Goal: Task Accomplishment & Management: Manage account settings

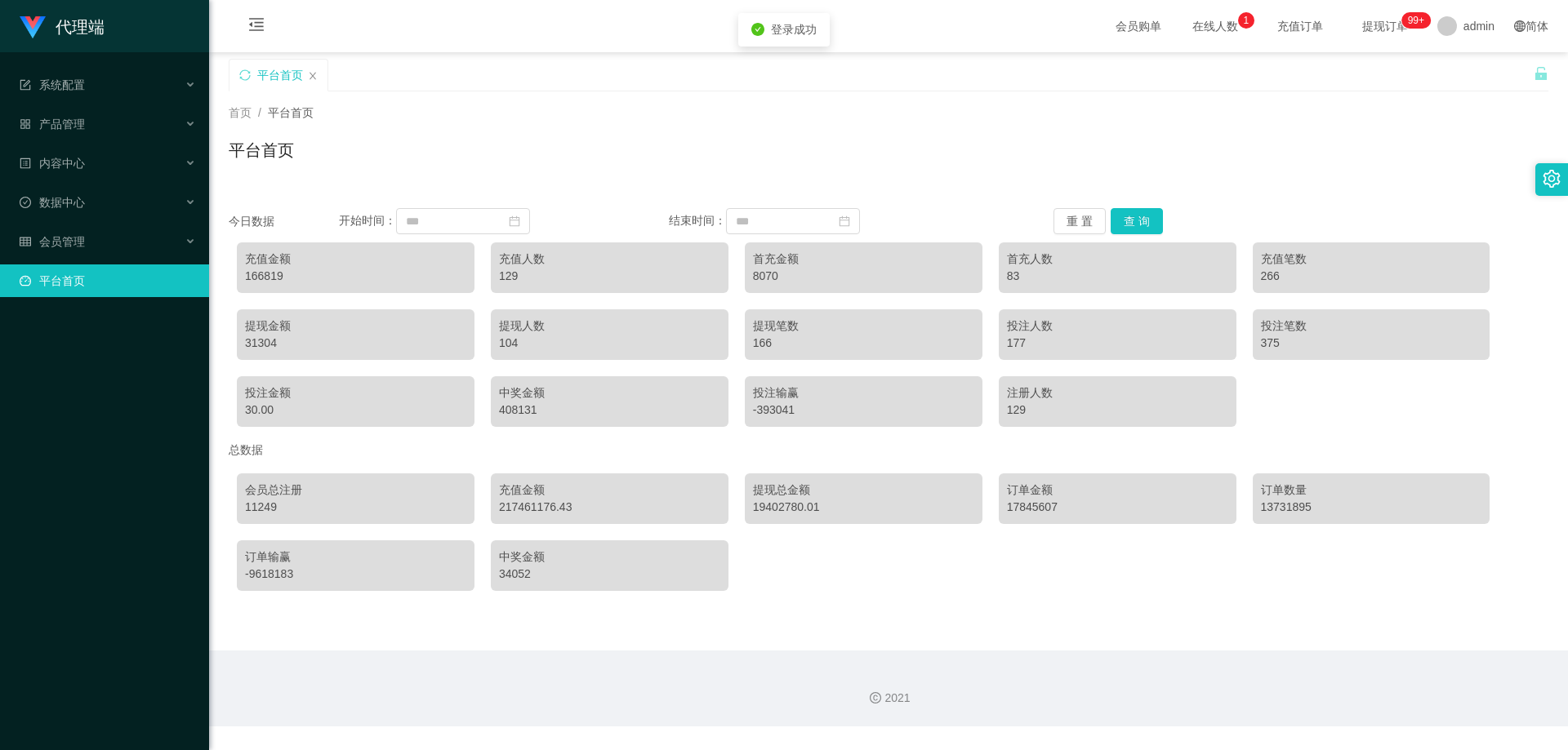
click at [122, 106] on ul "系统配置 产品管理 内容中心 数据中心 会员管理 平台首页" at bounding box center [104, 182] width 209 height 261
click at [121, 116] on div "产品管理" at bounding box center [104, 124] width 209 height 32
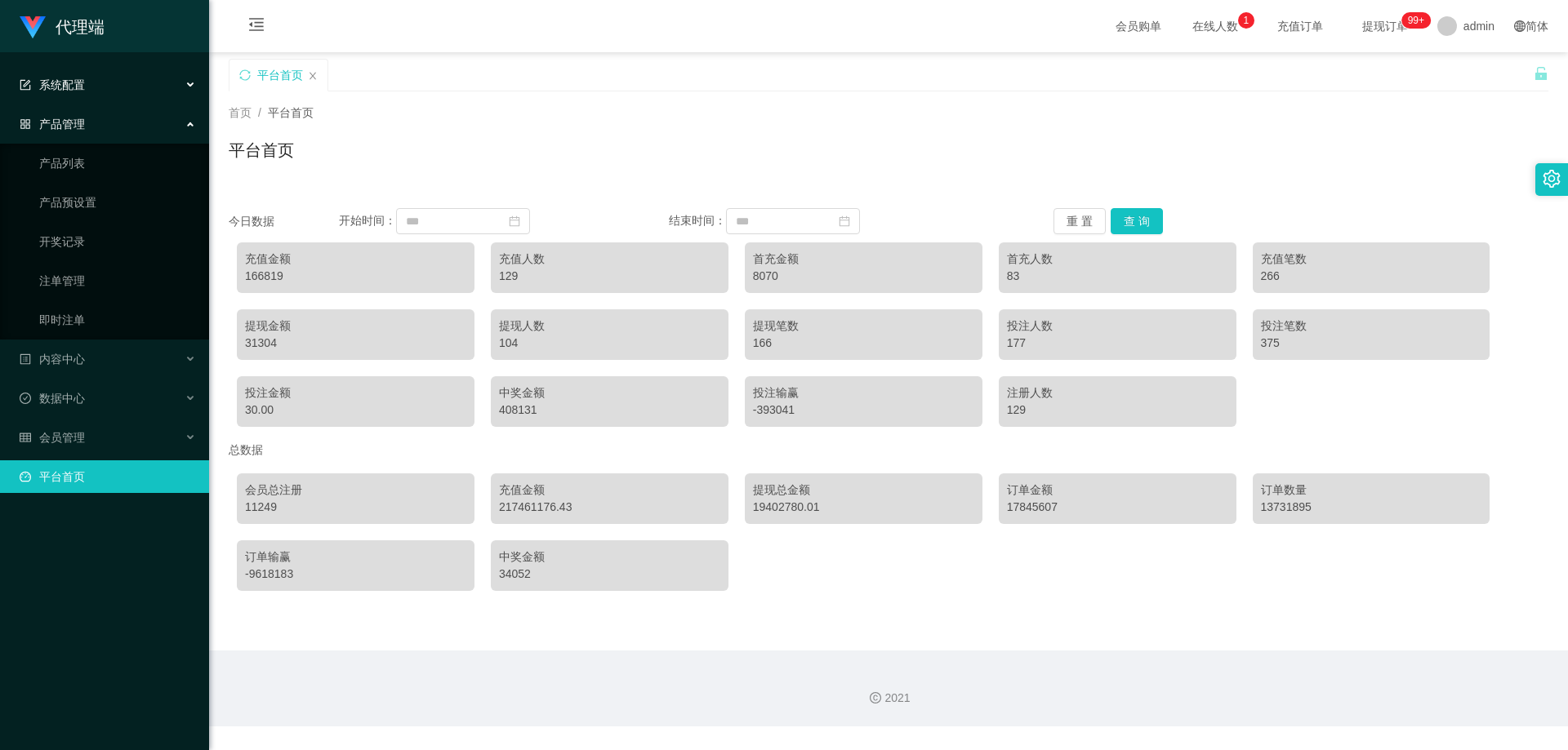
click at [126, 87] on div "系统配置" at bounding box center [104, 84] width 209 height 32
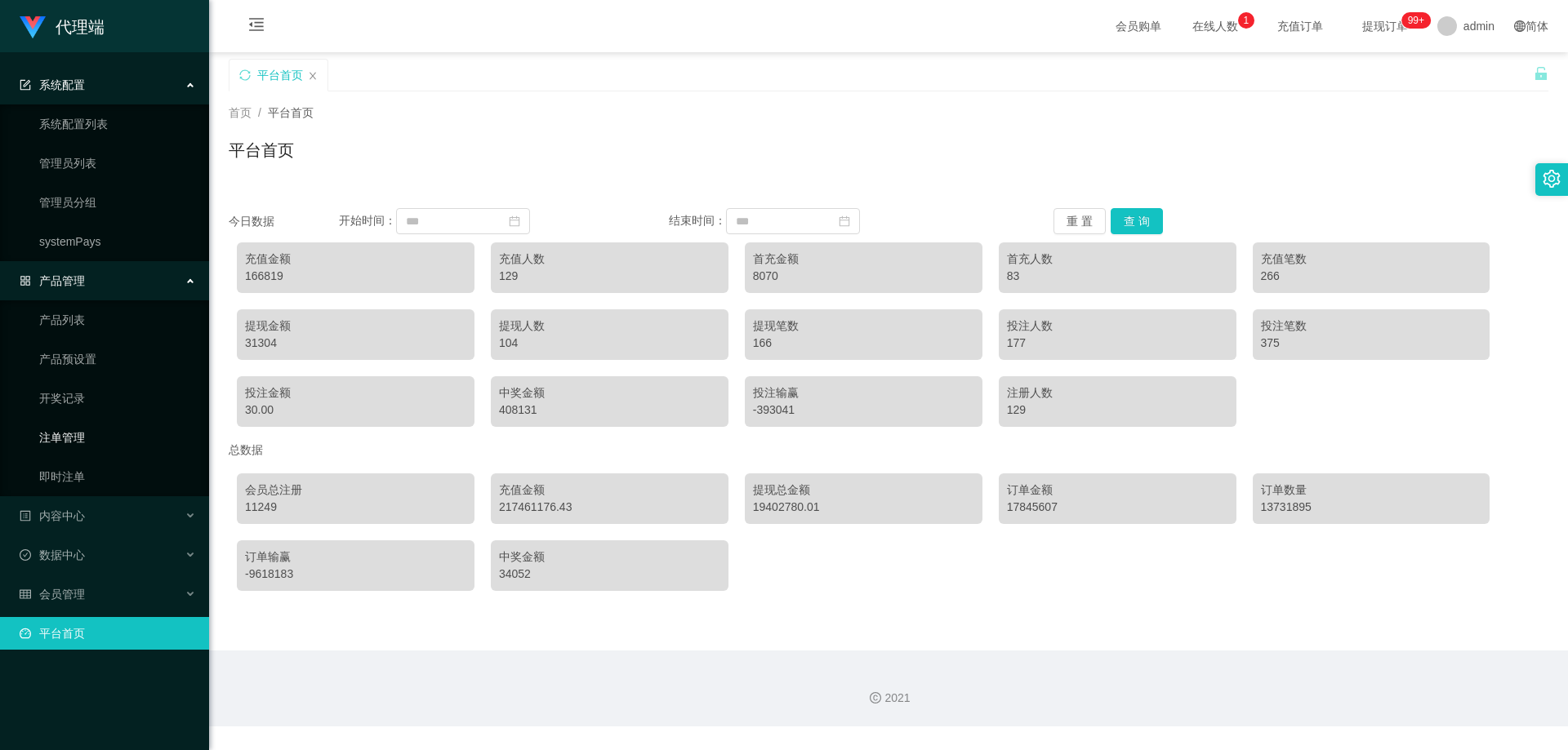
click at [66, 430] on link "注单管理" at bounding box center [118, 437] width 157 height 32
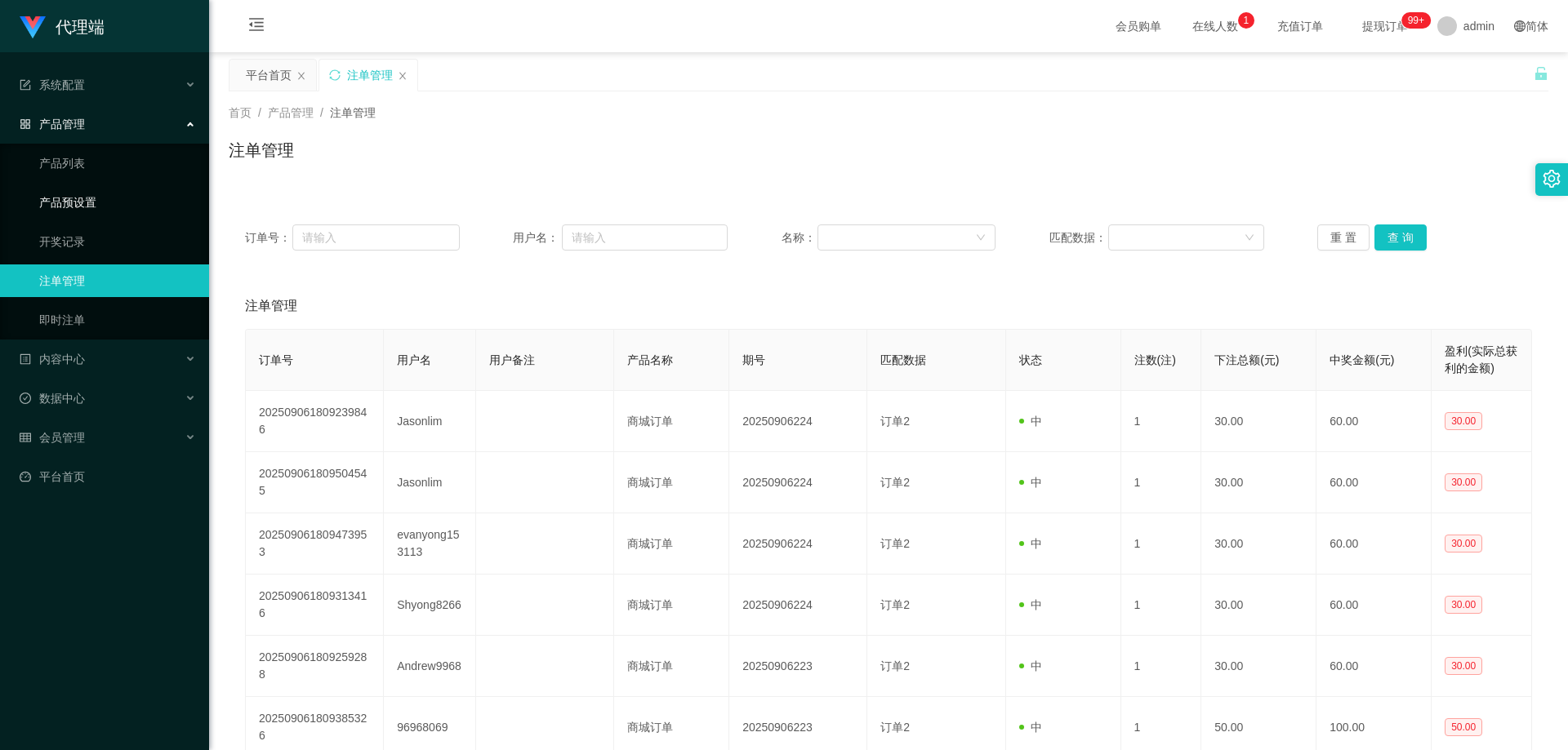
click at [85, 203] on link "产品预设置" at bounding box center [118, 202] width 157 height 32
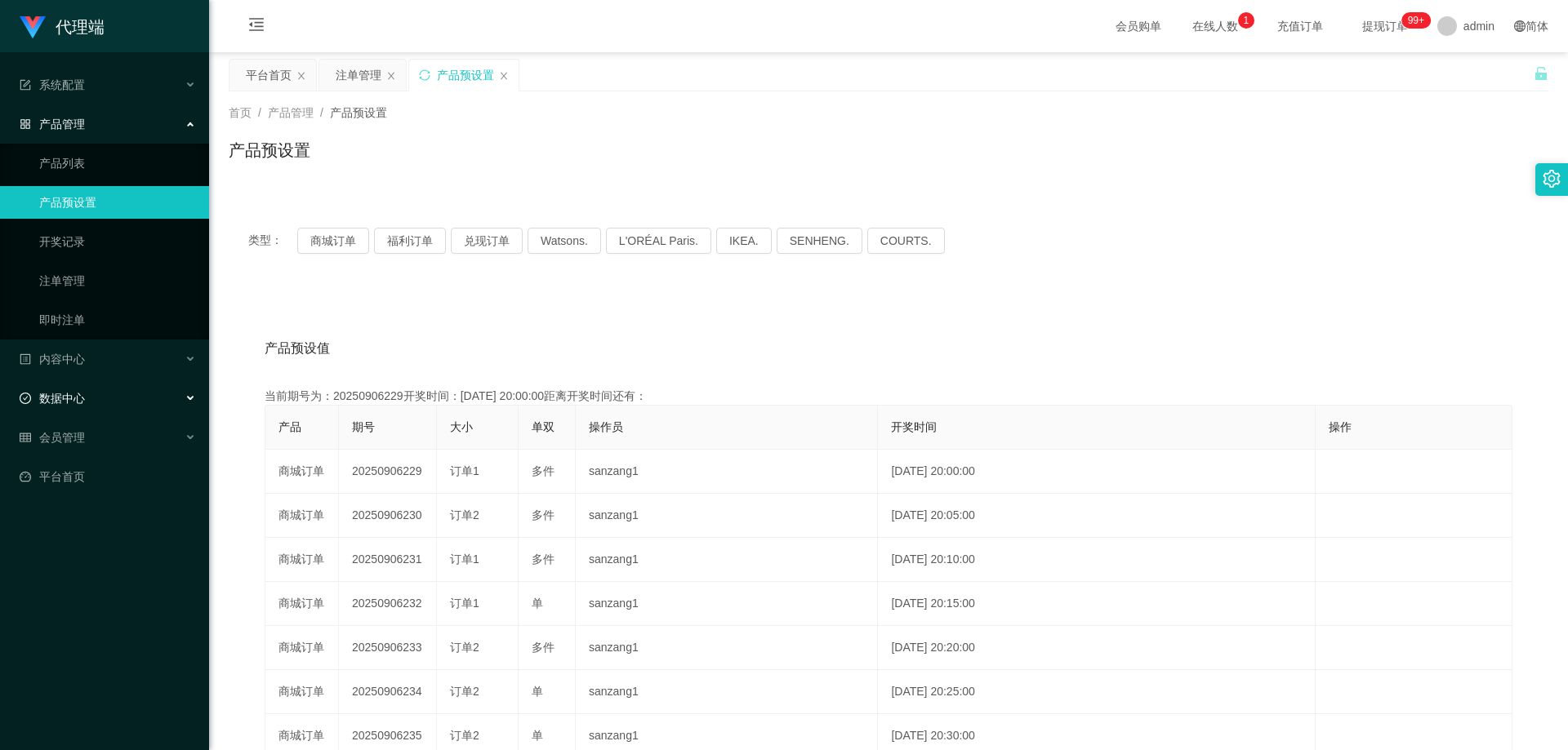
click at [82, 406] on div "数据中心" at bounding box center [104, 398] width 209 height 32
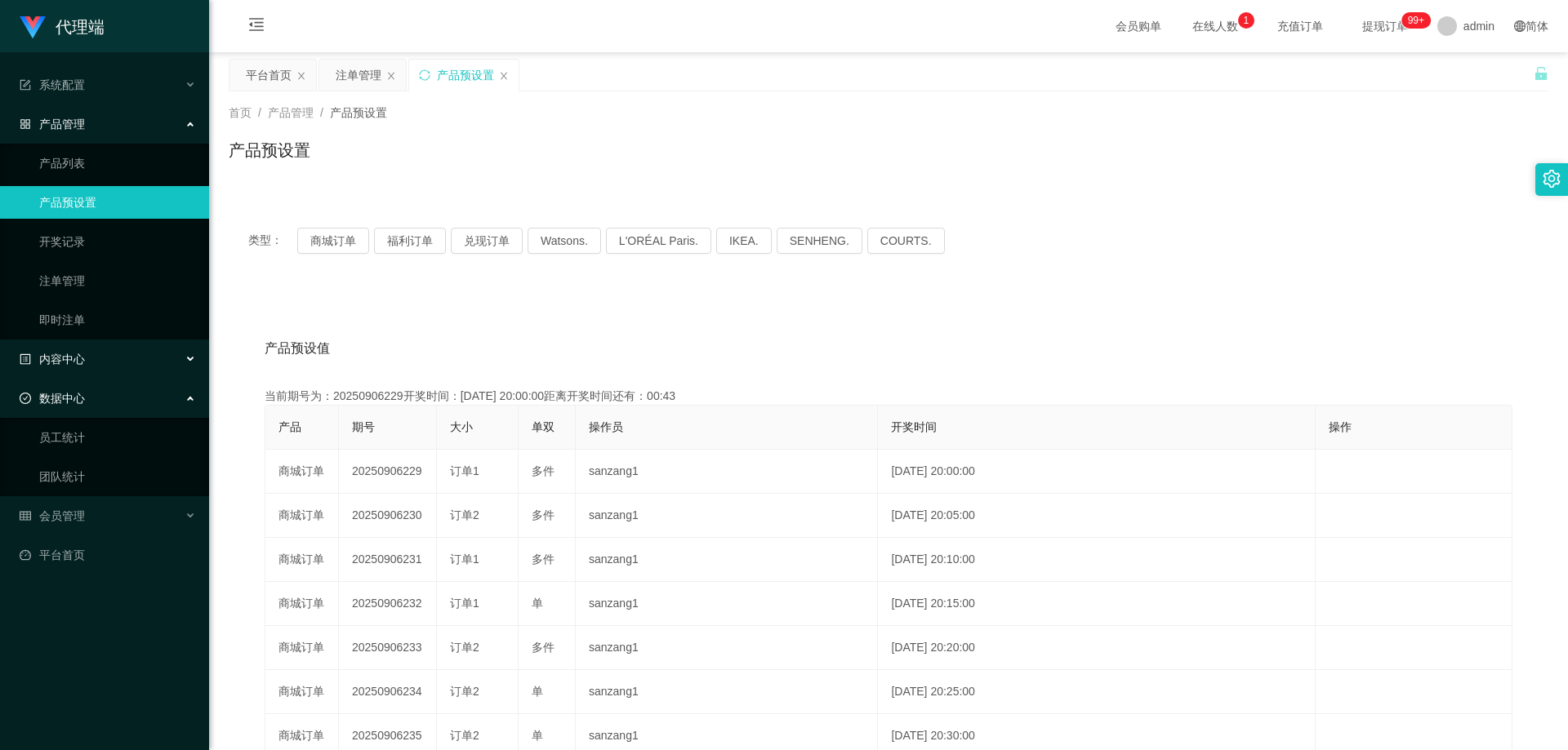
click at [95, 364] on div "内容中心" at bounding box center [104, 359] width 209 height 32
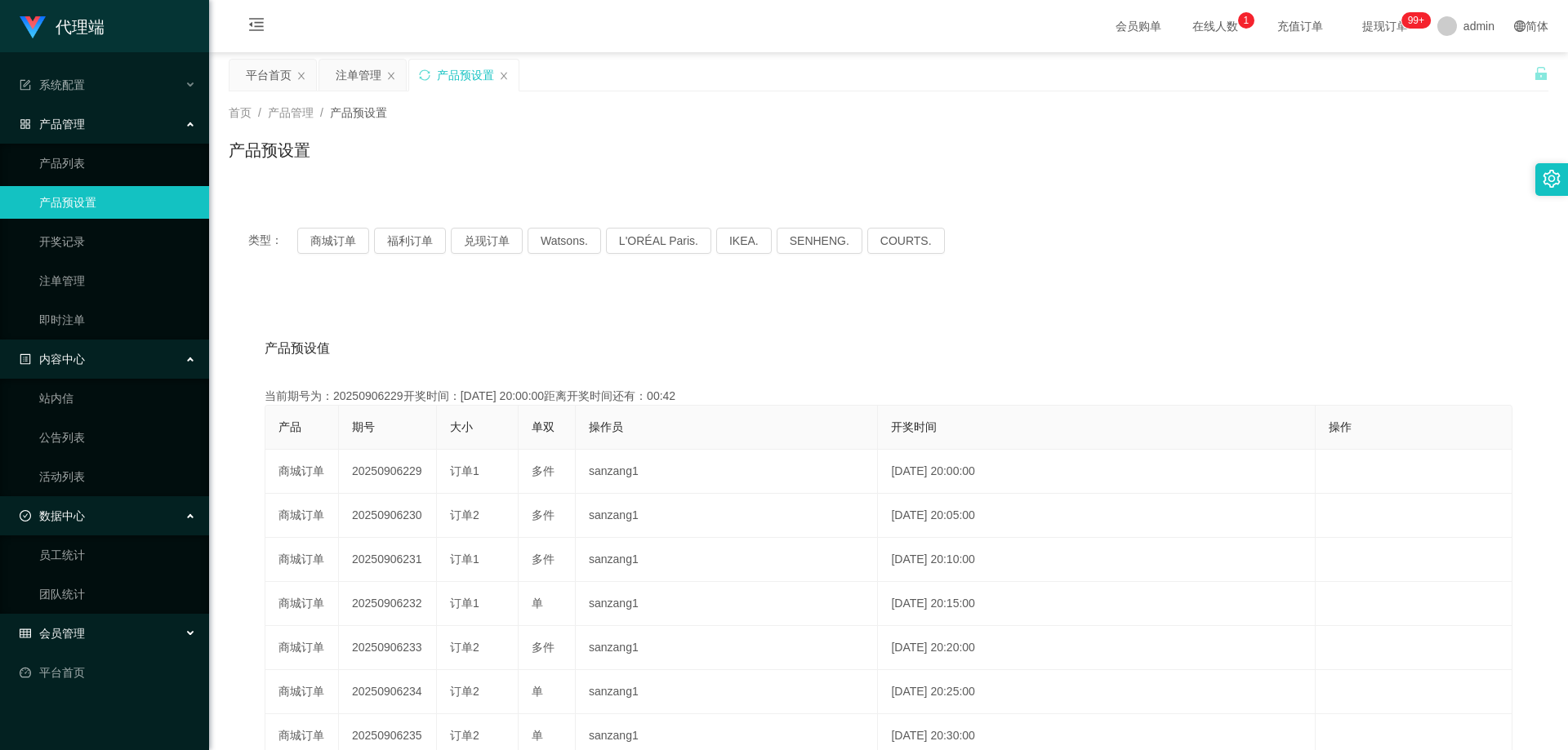
click at [95, 625] on div "会员管理" at bounding box center [104, 633] width 209 height 32
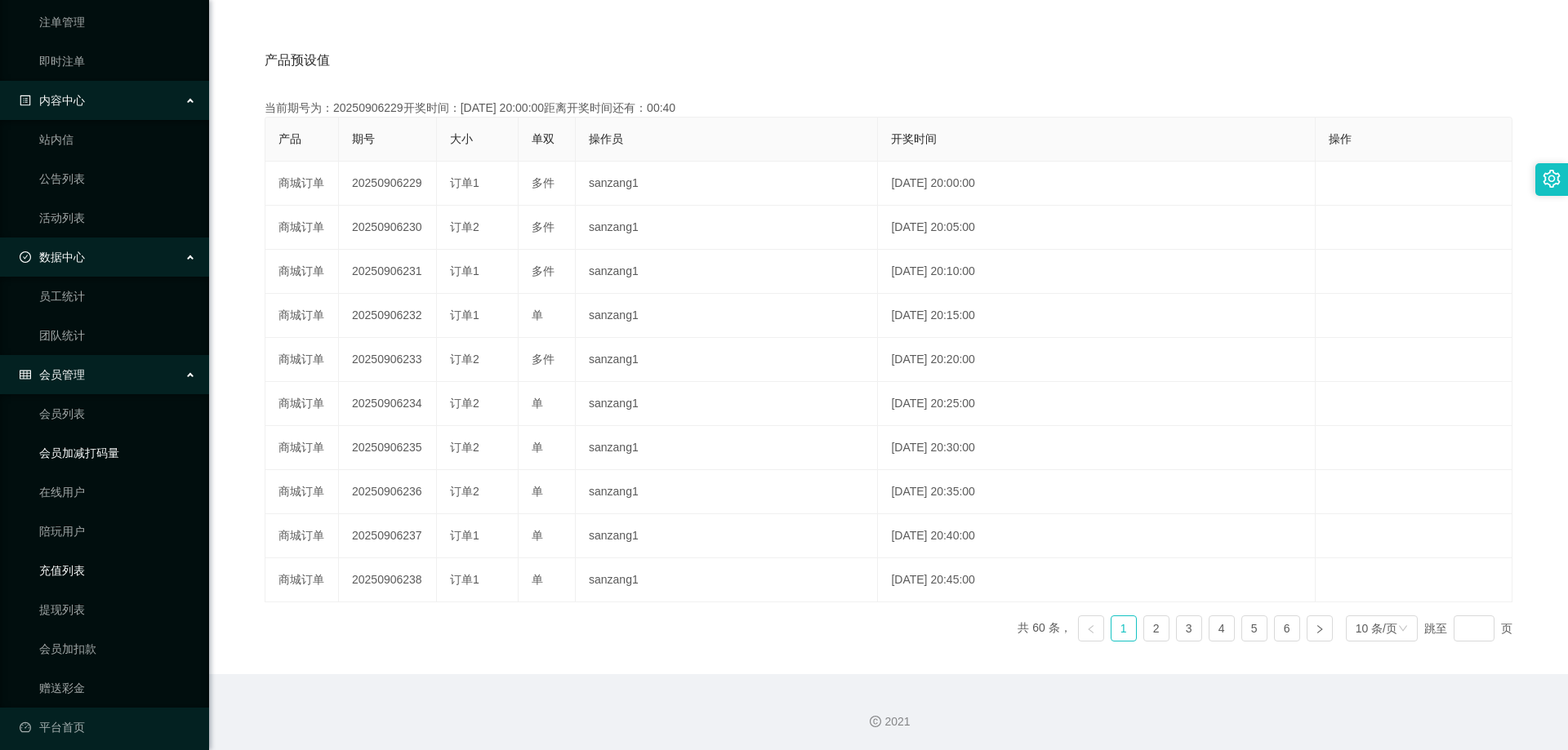
scroll to position [269, 0]
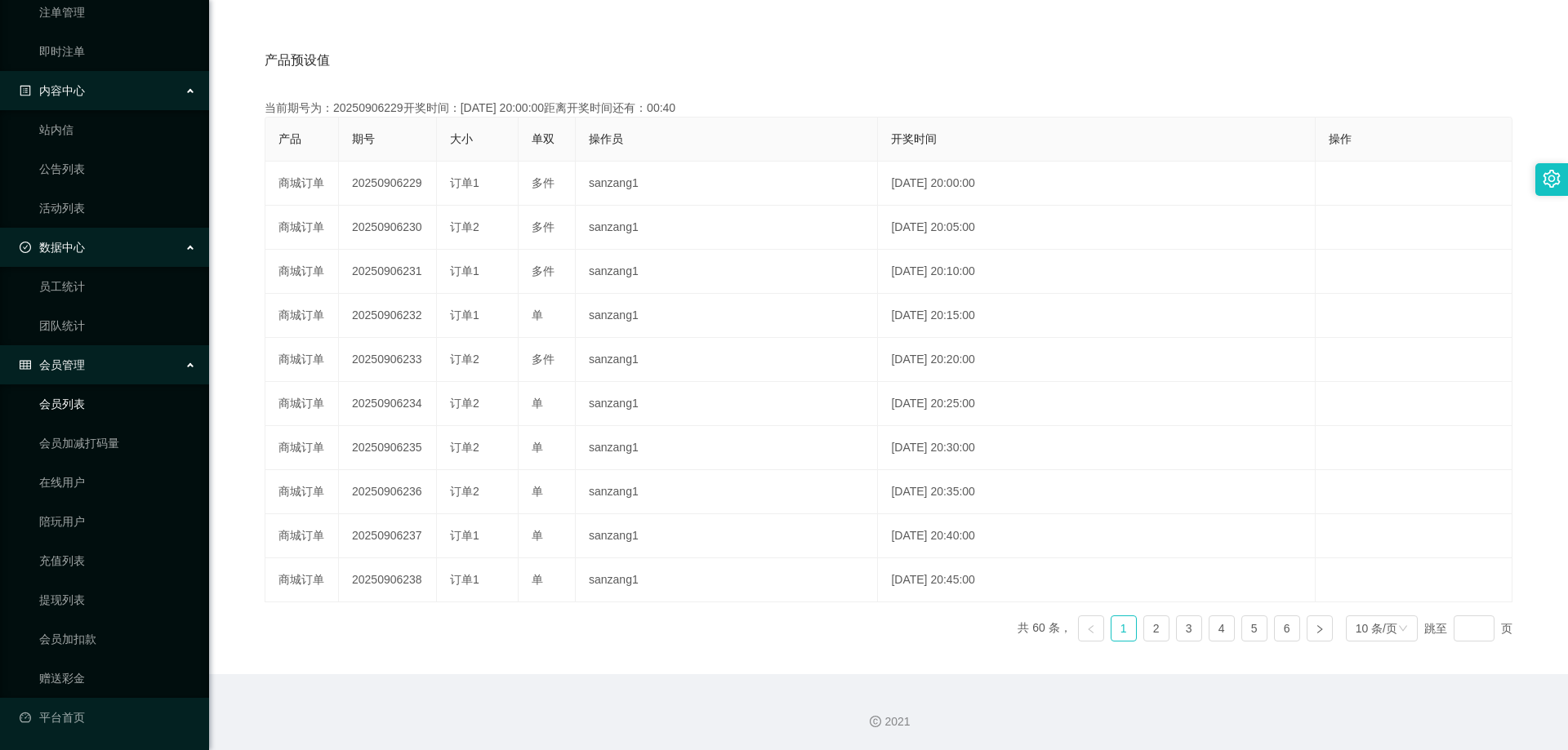
click at [75, 408] on link "会员列表" at bounding box center [118, 404] width 157 height 32
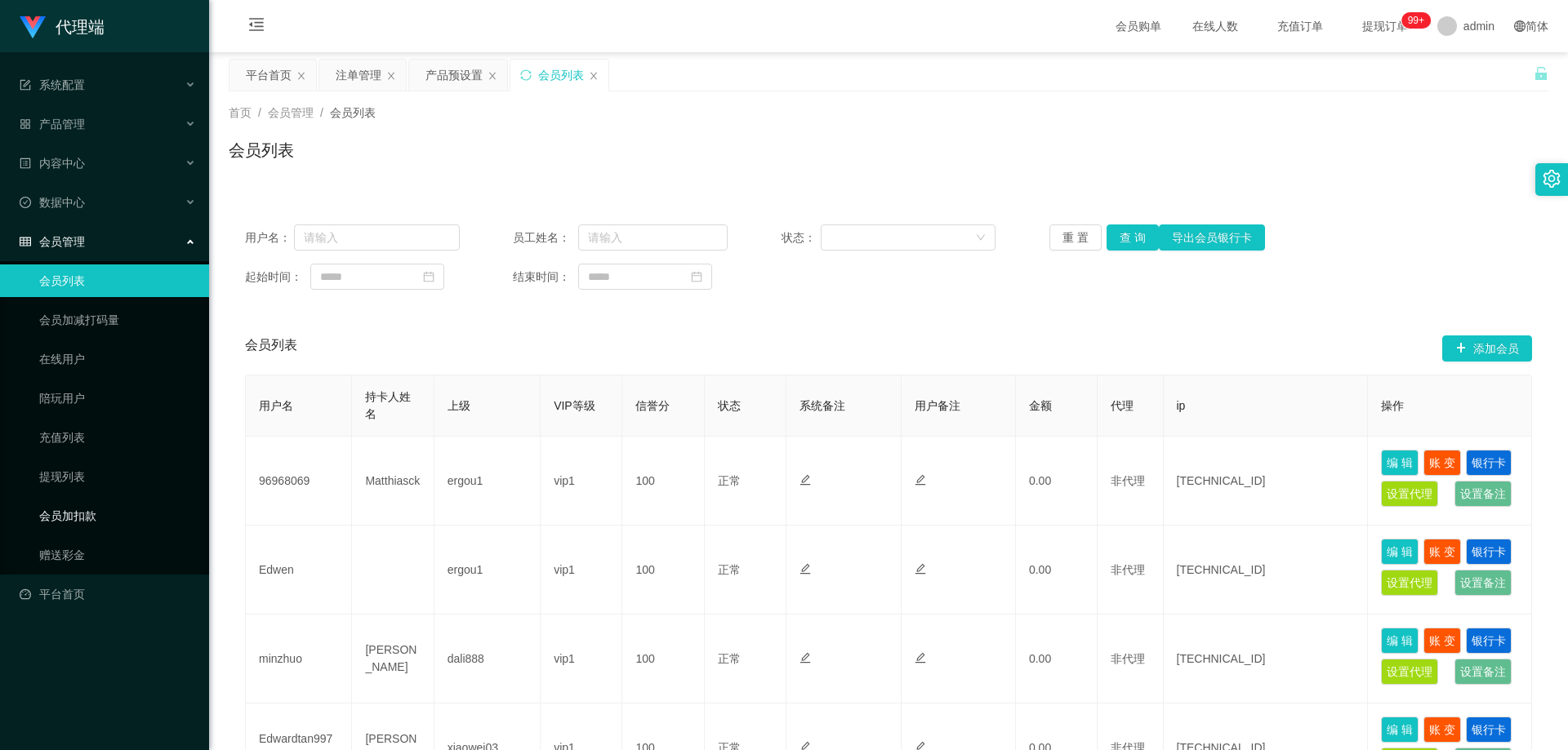
click at [79, 512] on link "会员加扣款" at bounding box center [118, 516] width 157 height 32
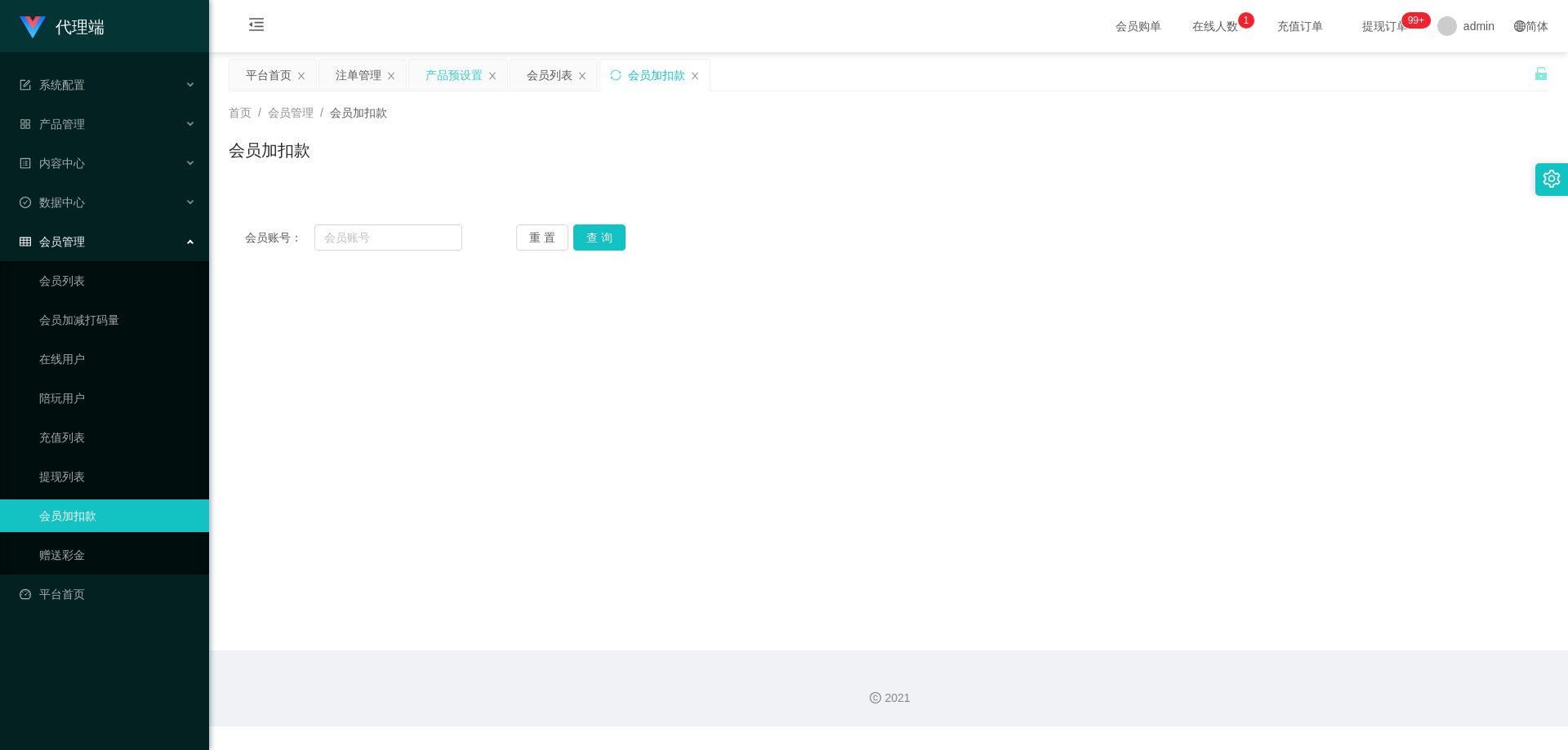
click at [443, 68] on div "产品预设置" at bounding box center [454, 75] width 57 height 31
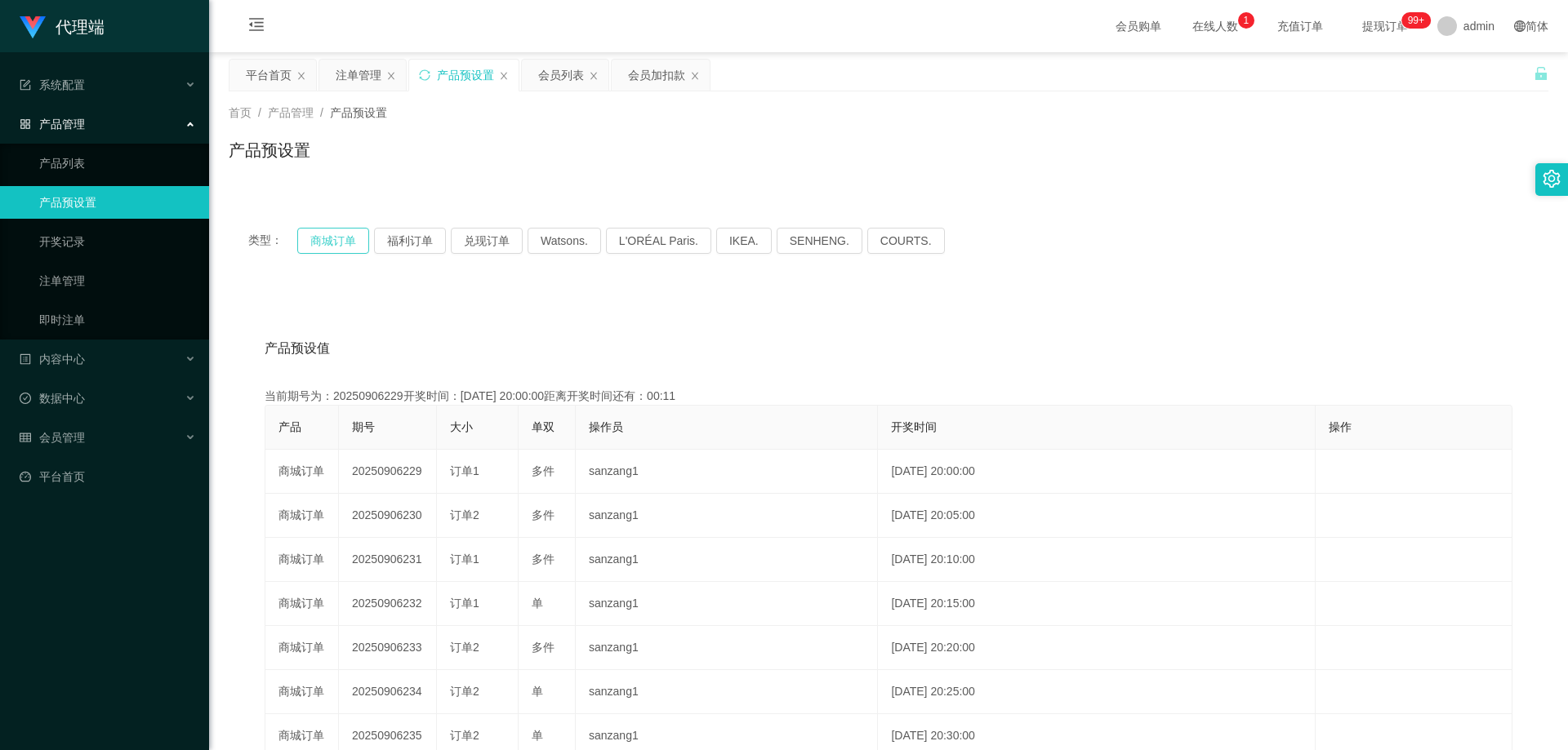
click at [342, 241] on button "商城订单" at bounding box center [332, 240] width 72 height 26
click at [330, 236] on button "商城订单" at bounding box center [332, 240] width 72 height 26
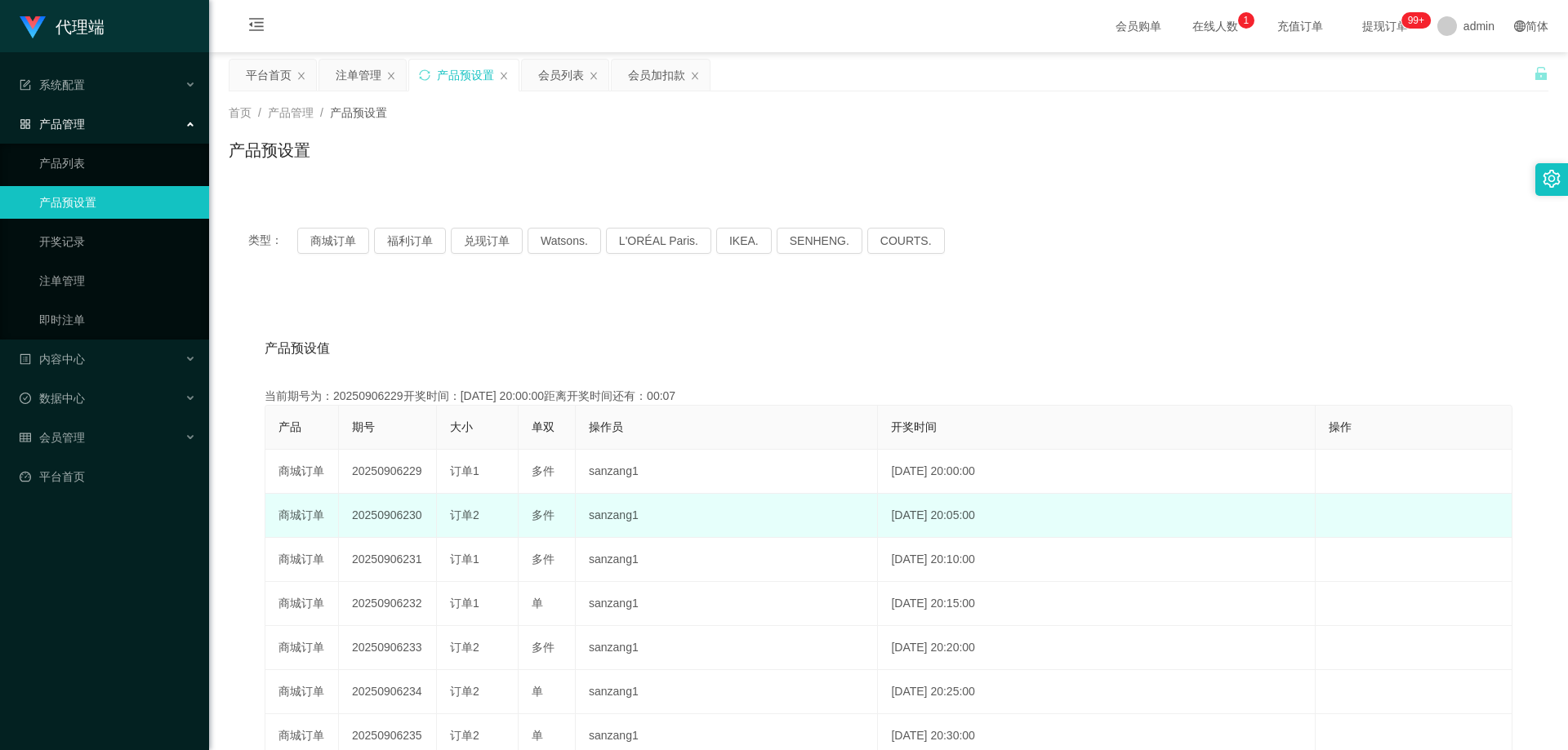
drag, startPoint x: 350, startPoint y: 515, endPoint x: 423, endPoint y: 518, distance: 73.1
click at [423, 518] on td "20250906230" at bounding box center [388, 516] width 98 height 44
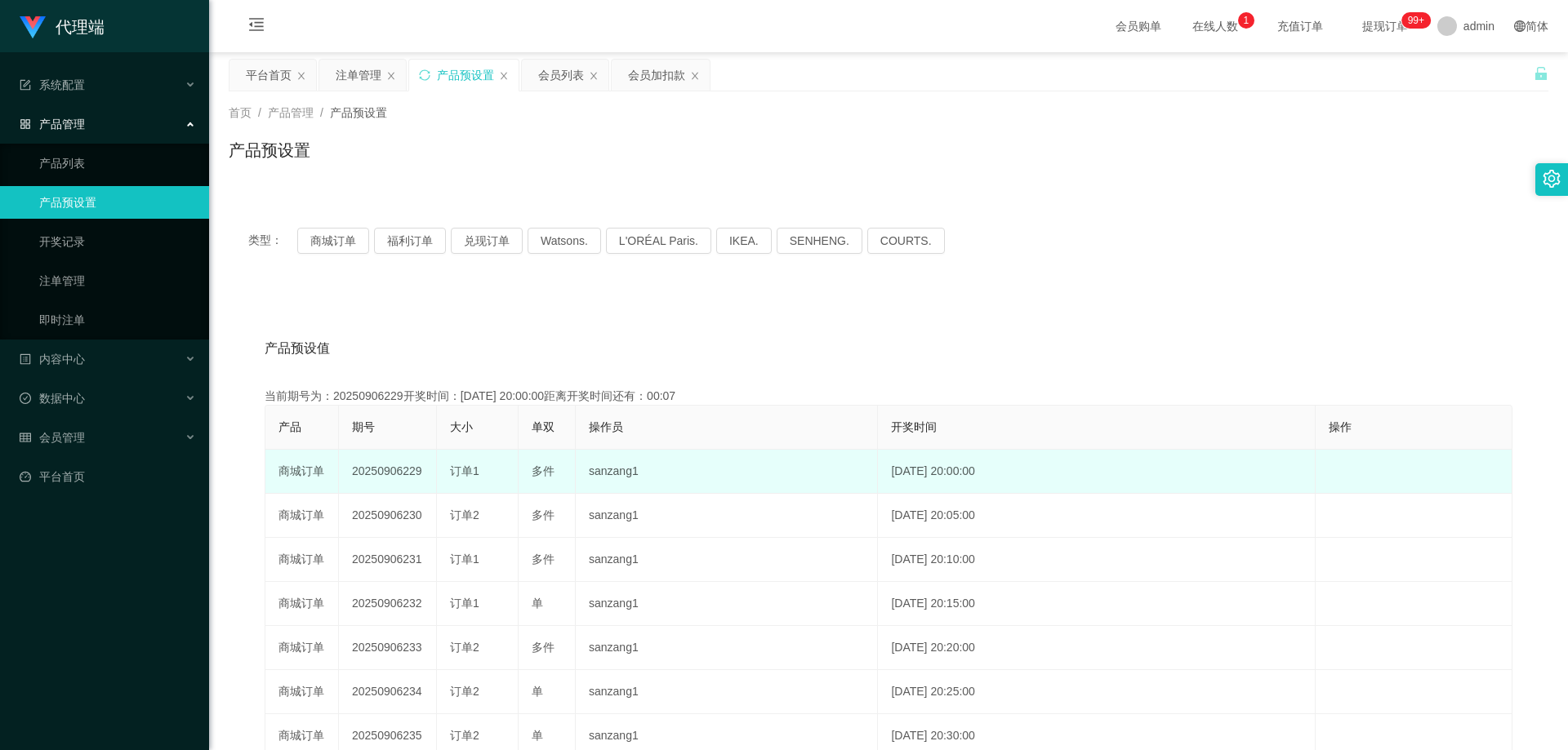
copy td "20250906230"
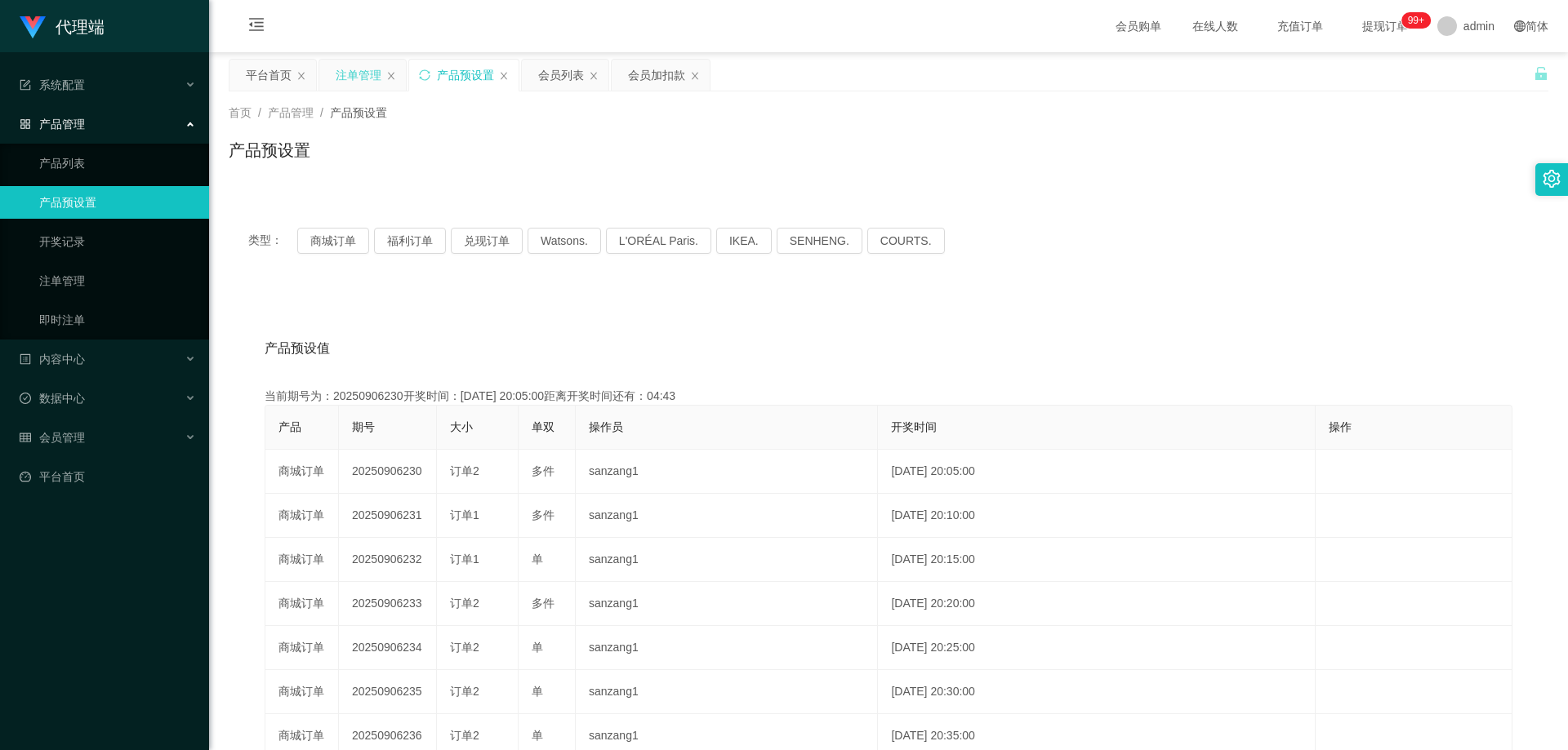
click at [369, 76] on div "注单管理" at bounding box center [358, 75] width 46 height 31
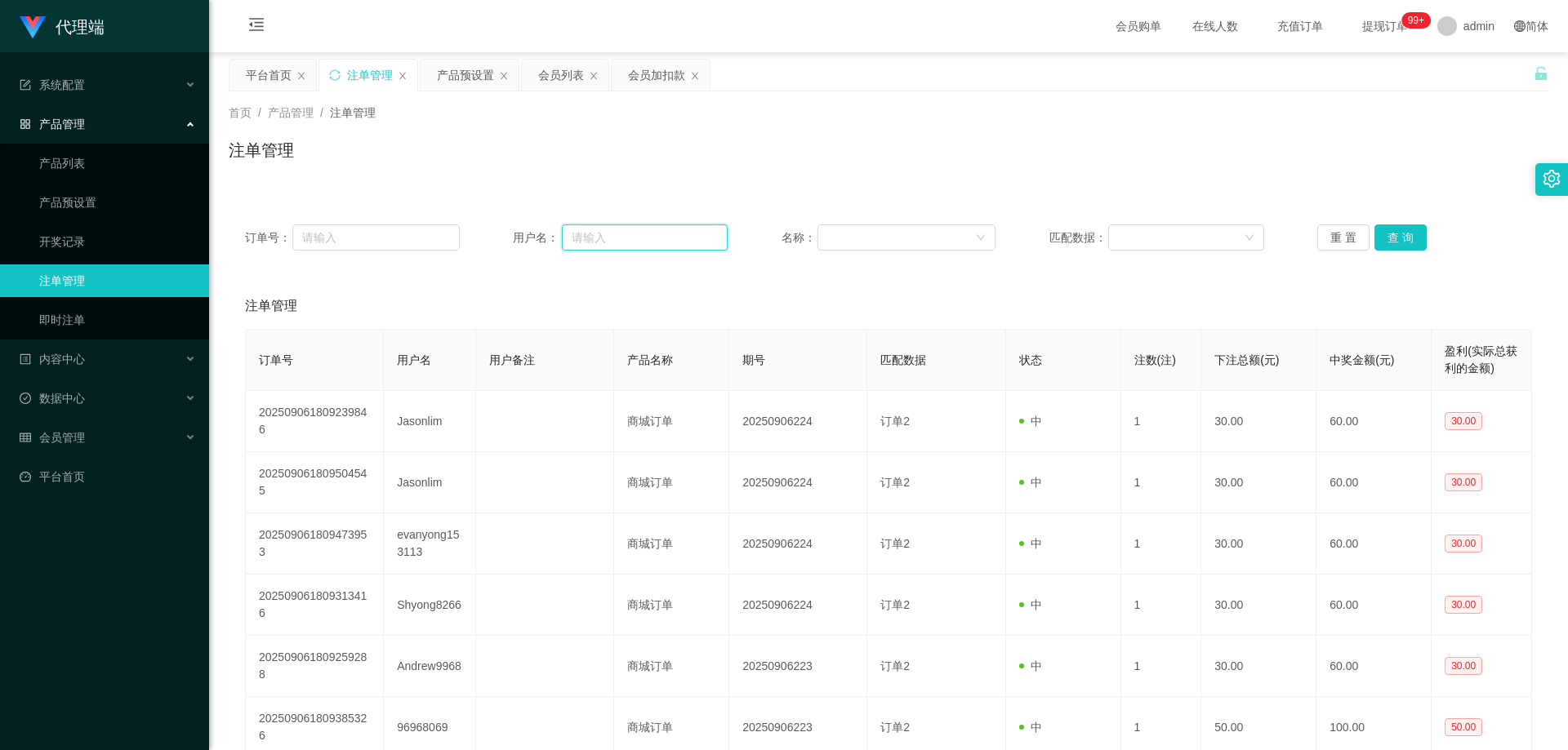
drag, startPoint x: 667, startPoint y: 236, endPoint x: 680, endPoint y: 236, distance: 13.0
click at [667, 236] on input "text" at bounding box center [644, 237] width 166 height 26
paste input "maweijian"
type input "maweijian"
click at [1393, 235] on button "查 询" at bounding box center [1399, 237] width 52 height 26
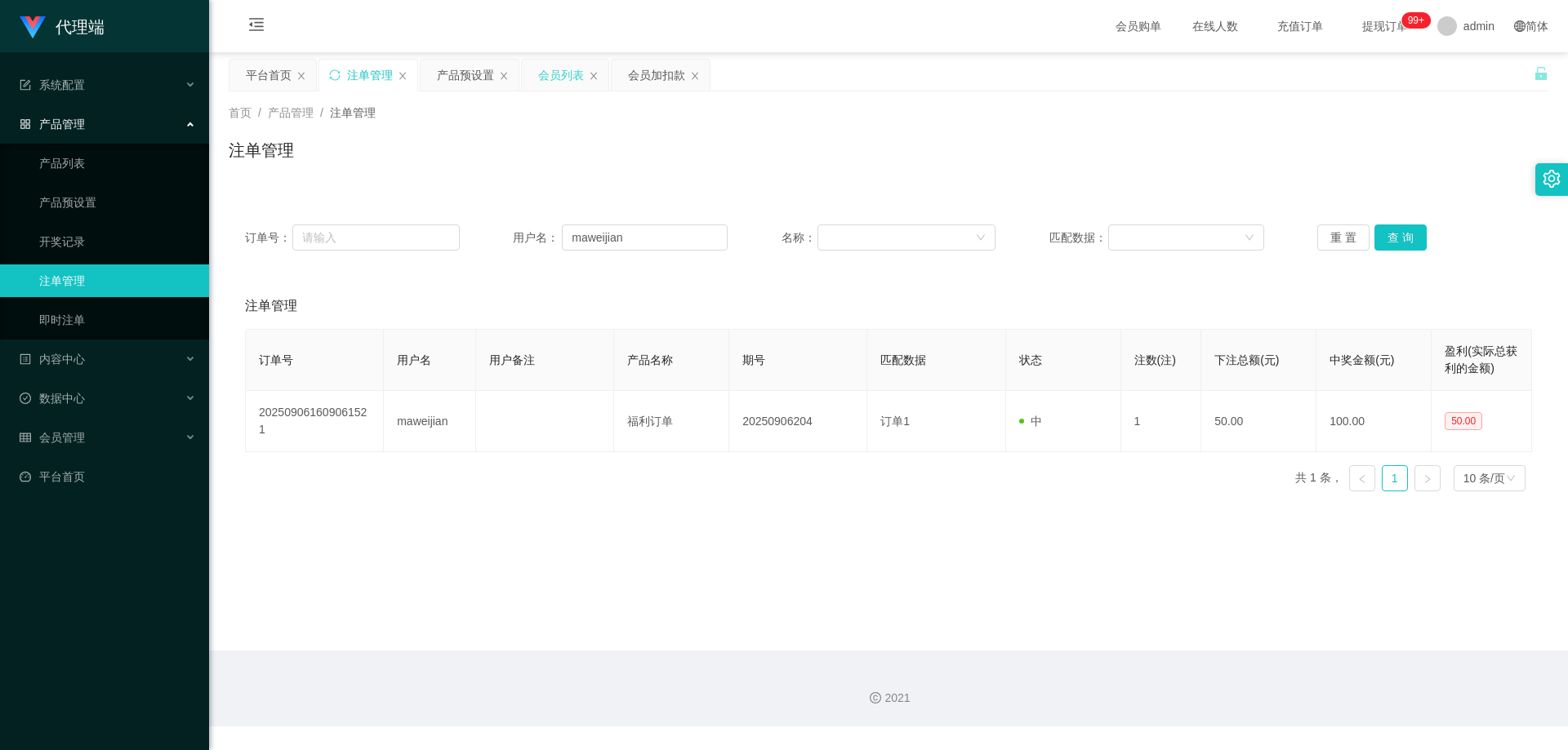
click at [567, 79] on div "会员列表" at bounding box center [561, 75] width 46 height 31
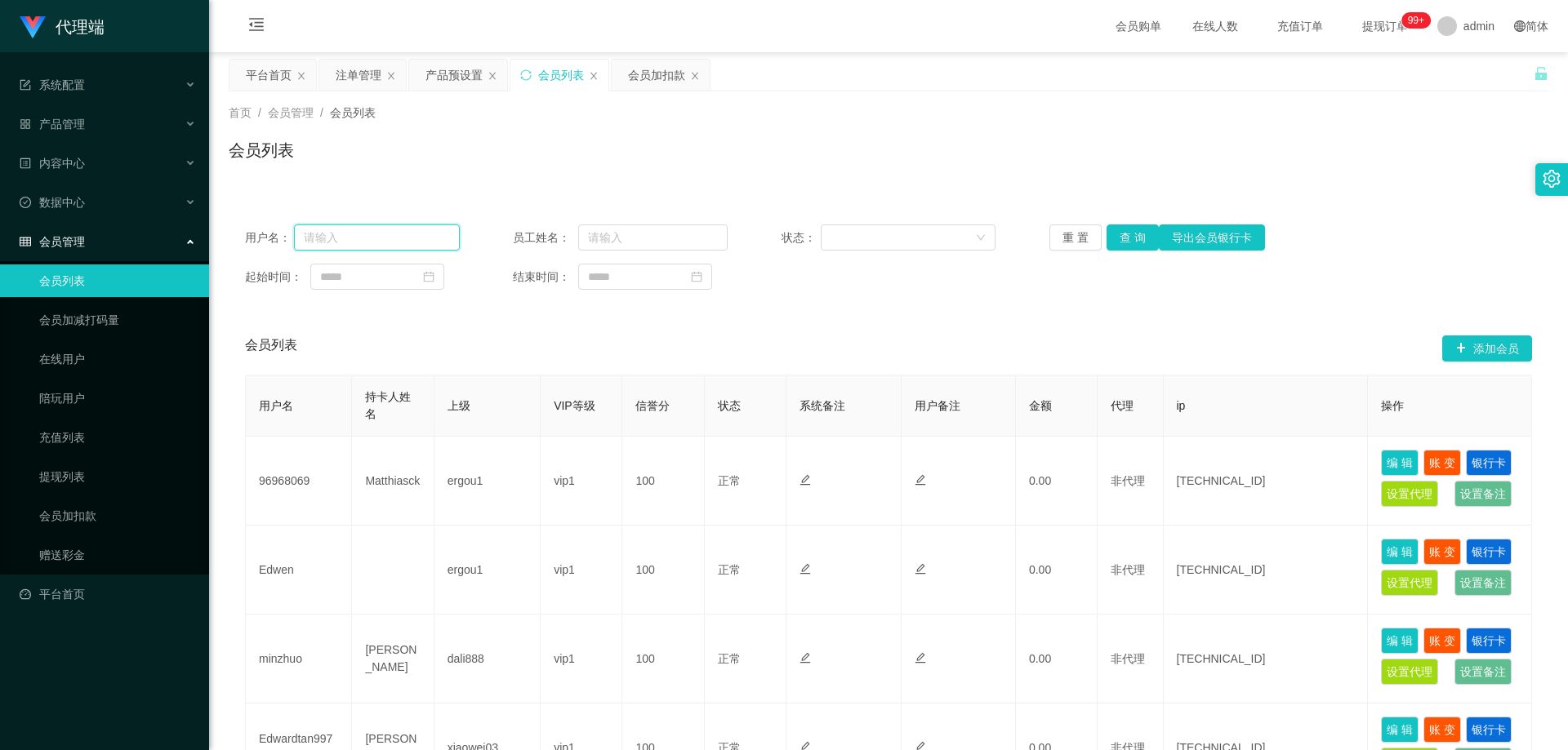
click at [403, 237] on input "text" at bounding box center [377, 237] width 166 height 26
paste input "maweijian"
type input "maweijian"
click at [1131, 244] on button "查 询" at bounding box center [1132, 237] width 52 height 26
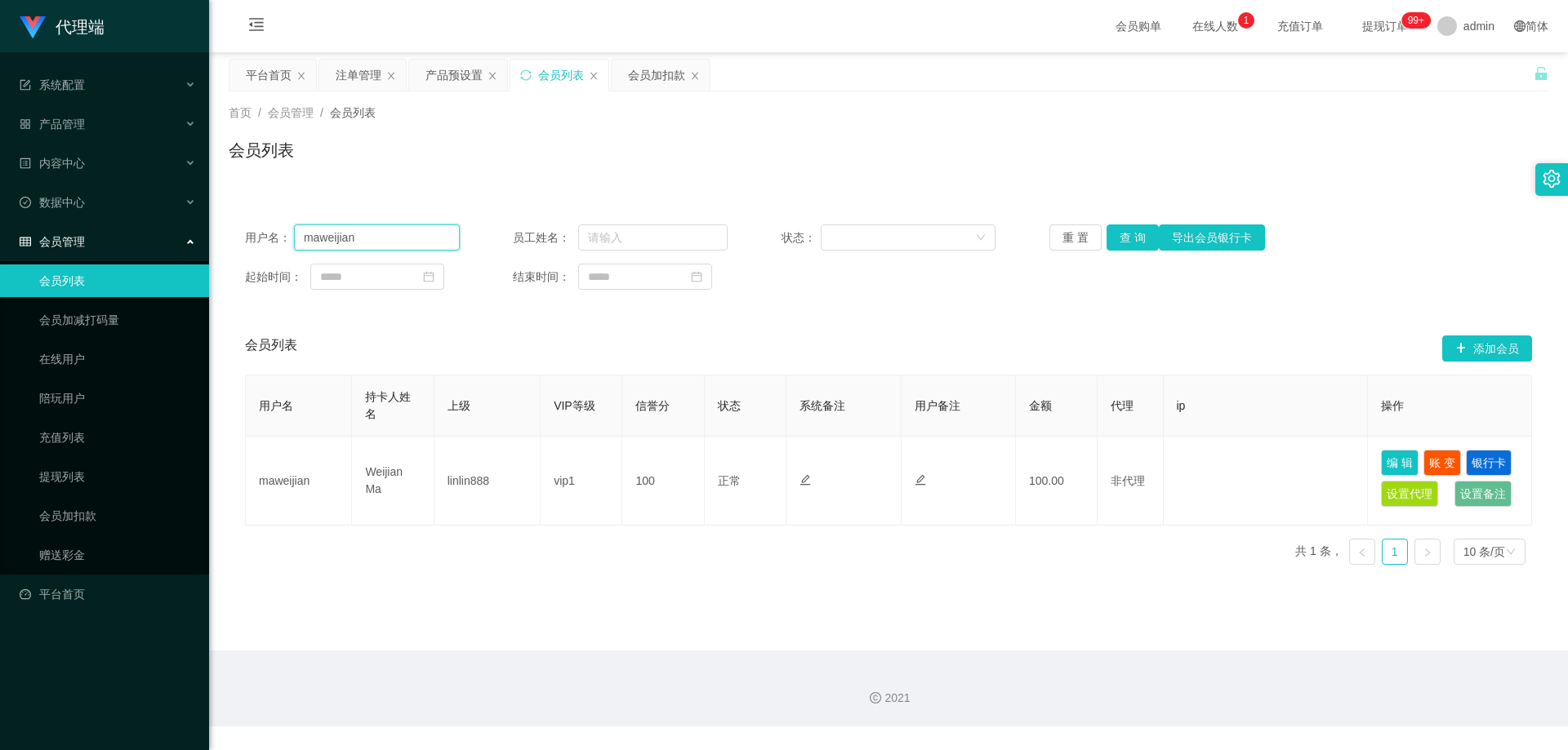
drag, startPoint x: 374, startPoint y: 236, endPoint x: 238, endPoint y: 233, distance: 136.0
click at [238, 233] on div "用户名： maweijian 员工姓名： 状态： 重 置 查 询 导出会员银行卡 起始时间： 结束时间：" at bounding box center [888, 257] width 1320 height 98
click at [349, 75] on div "注单管理" at bounding box center [358, 75] width 46 height 31
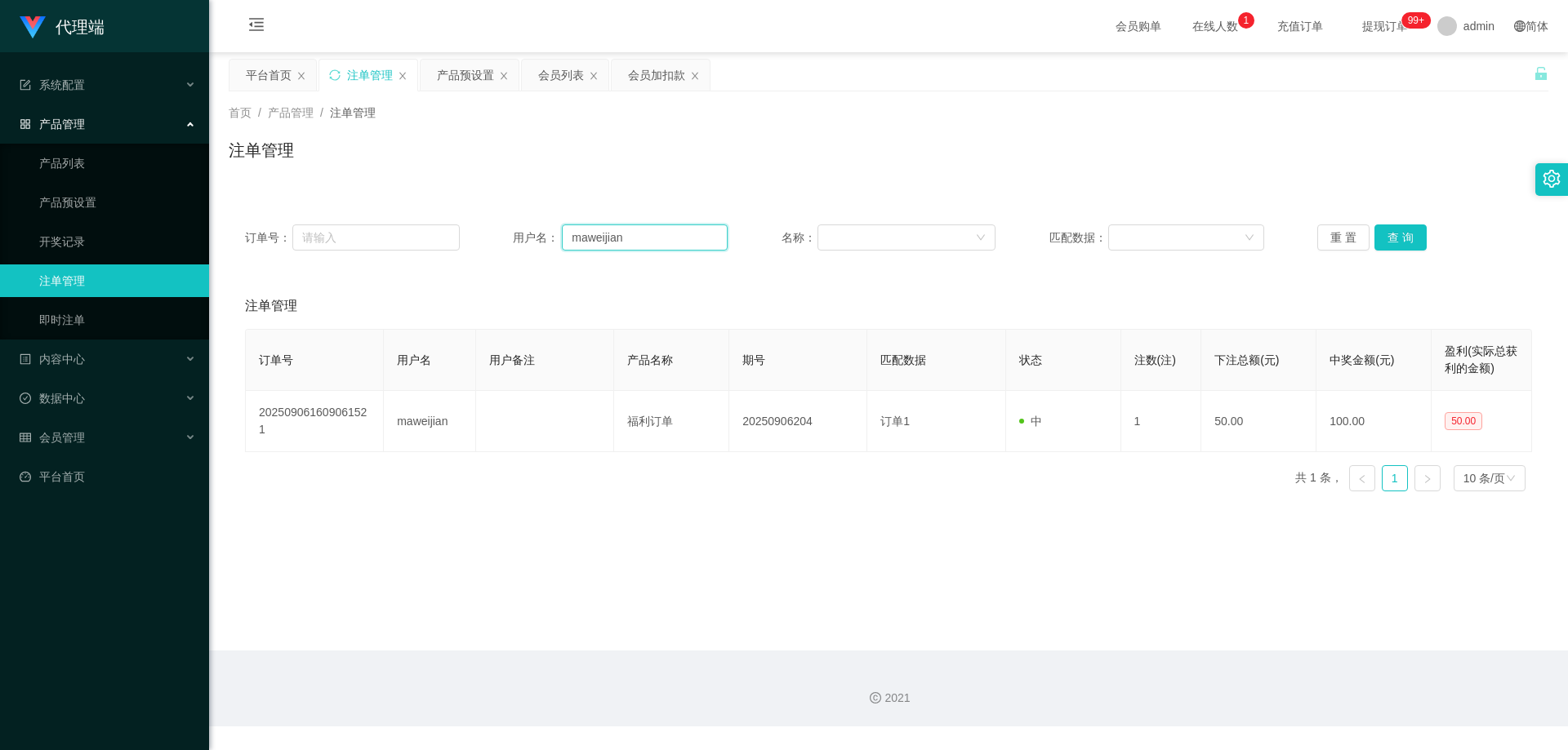
click at [666, 236] on input "maweijian" at bounding box center [644, 237] width 166 height 26
click at [1384, 236] on button "查 询" at bounding box center [1399, 237] width 52 height 26
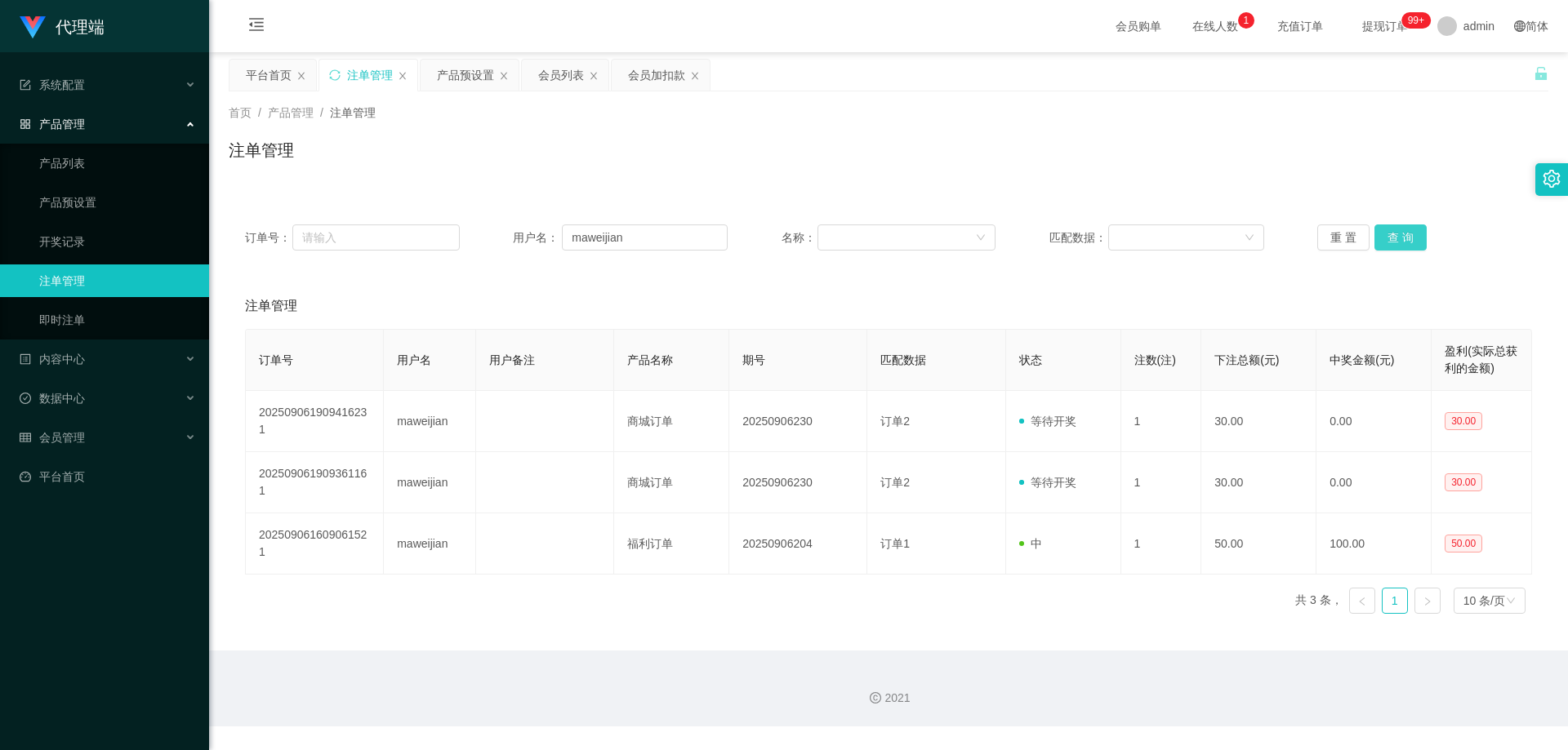
drag, startPoint x: 1384, startPoint y: 236, endPoint x: 1369, endPoint y: 239, distance: 15.3
click at [1384, 236] on button "查 询" at bounding box center [1399, 237] width 52 height 26
click at [1389, 241] on button "查 询" at bounding box center [1399, 237] width 52 height 26
click at [1389, 241] on div "重 置 查 询" at bounding box center [1424, 237] width 215 height 26
click at [1389, 241] on button "查 询" at bounding box center [1399, 237] width 52 height 26
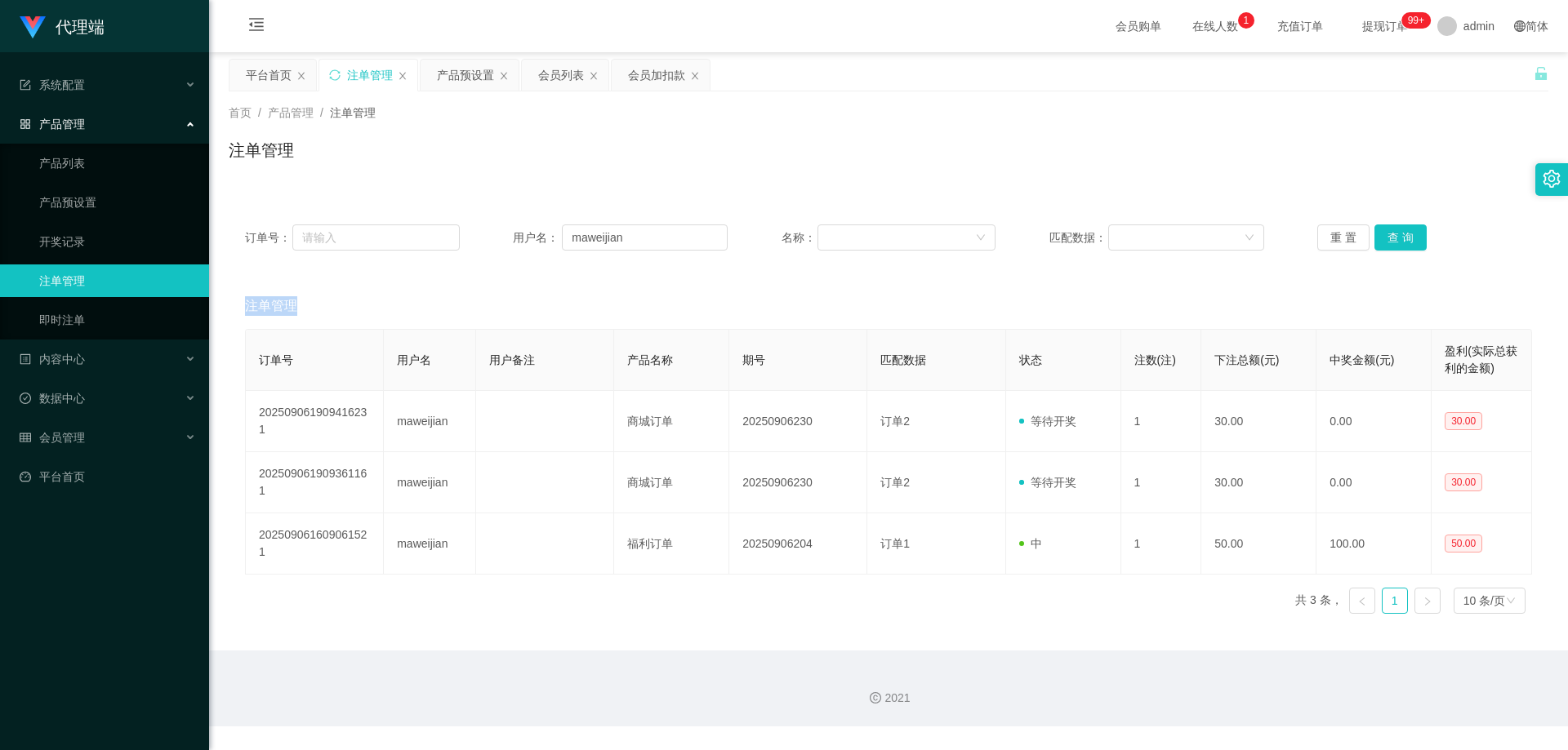
click at [1389, 241] on div "重 置 查 询" at bounding box center [1424, 237] width 215 height 26
click at [1389, 241] on button "查 询" at bounding box center [1399, 237] width 52 height 26
drag, startPoint x: 627, startPoint y: 239, endPoint x: 554, endPoint y: 233, distance: 73.2
click at [554, 233] on div "用户名： [PERSON_NAME]" at bounding box center [620, 237] width 215 height 26
drag, startPoint x: 616, startPoint y: 149, endPoint x: 600, endPoint y: 147, distance: 16.1
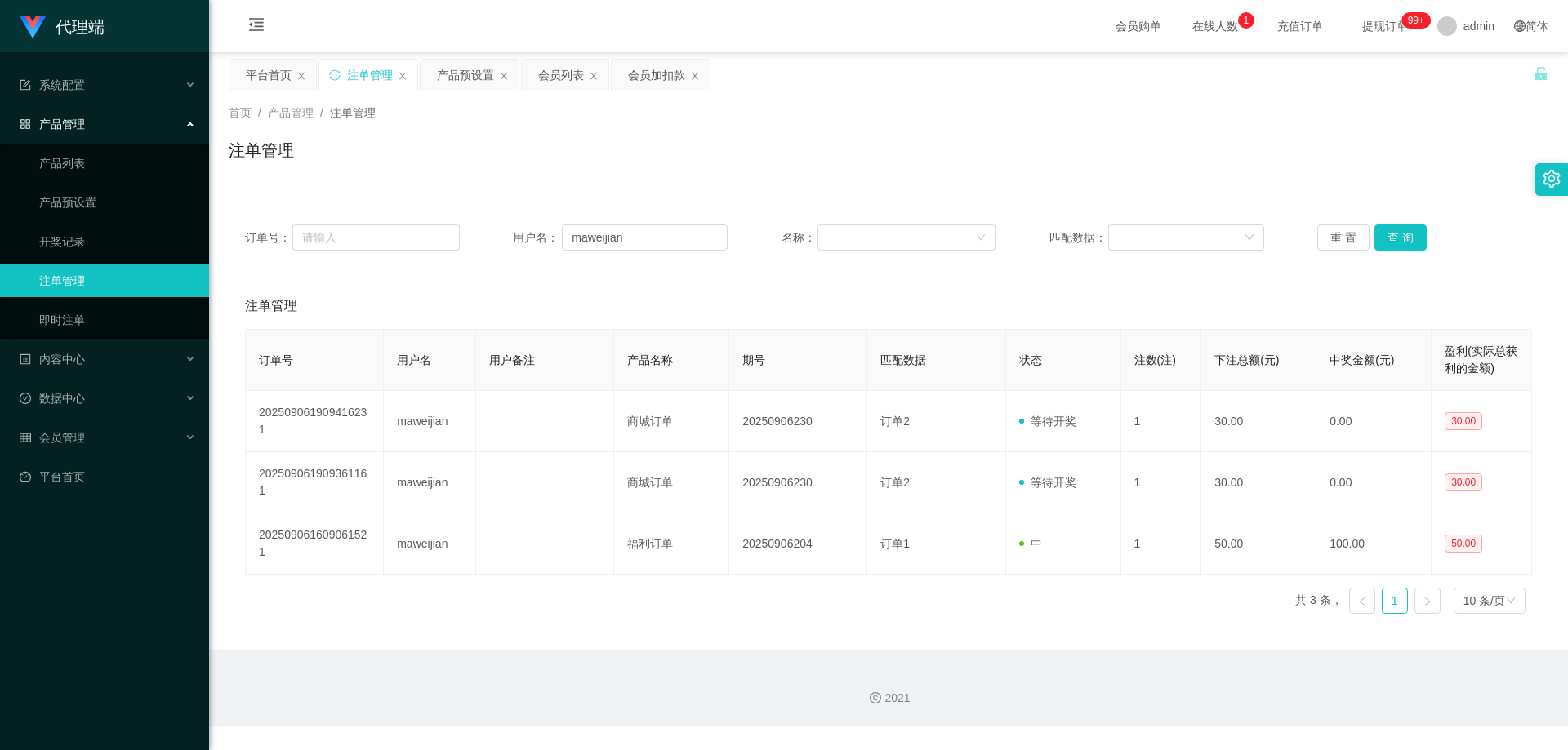
click at [614, 149] on div "注单管理" at bounding box center [888, 157] width 1320 height 37
click at [645, 72] on div "会员加扣款" at bounding box center [656, 75] width 57 height 31
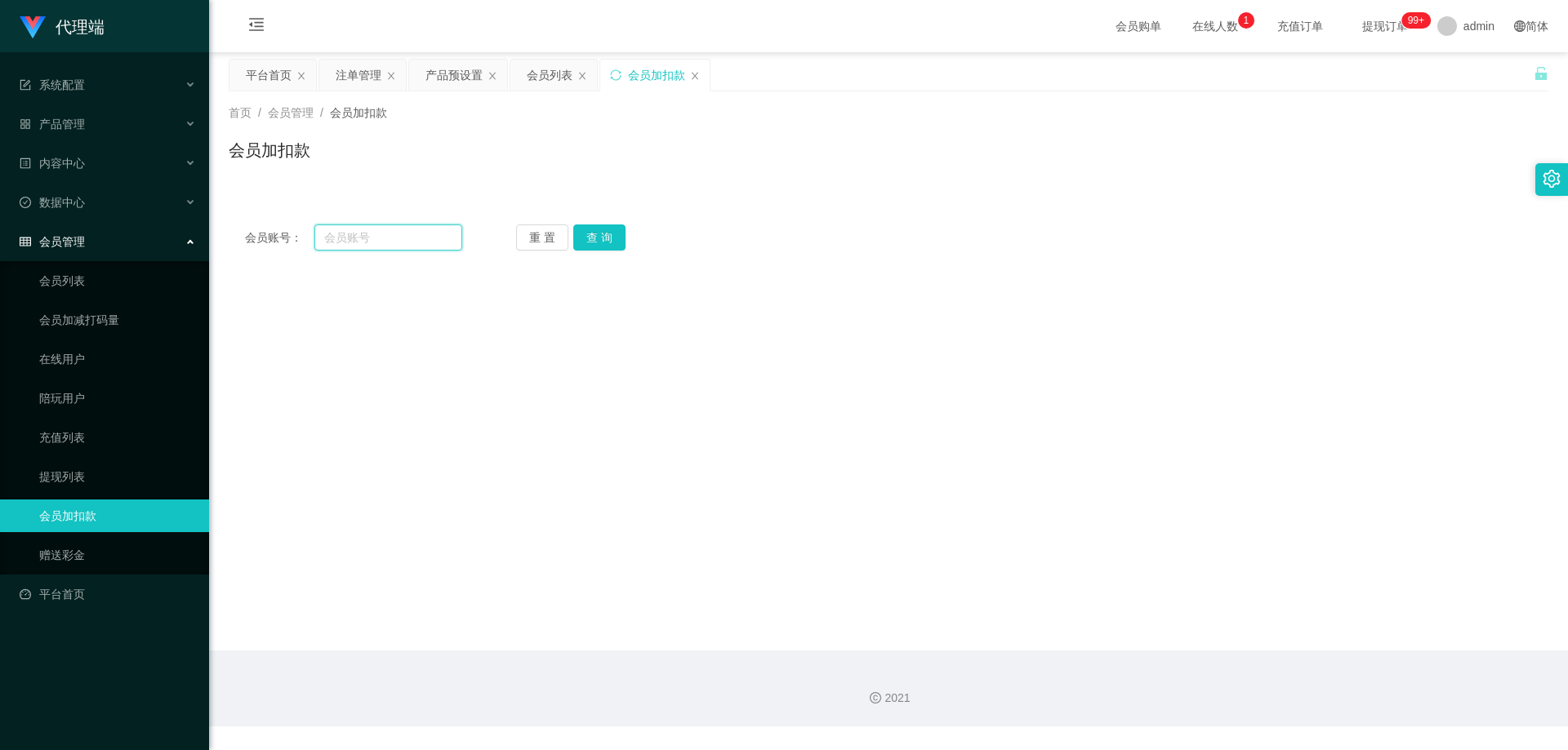
drag, startPoint x: 396, startPoint y: 241, endPoint x: 440, endPoint y: 236, distance: 44.3
click at [396, 240] on input "text" at bounding box center [388, 237] width 148 height 26
paste input "maweijian"
type input "maweijian"
click at [613, 236] on button "查 询" at bounding box center [599, 237] width 52 height 26
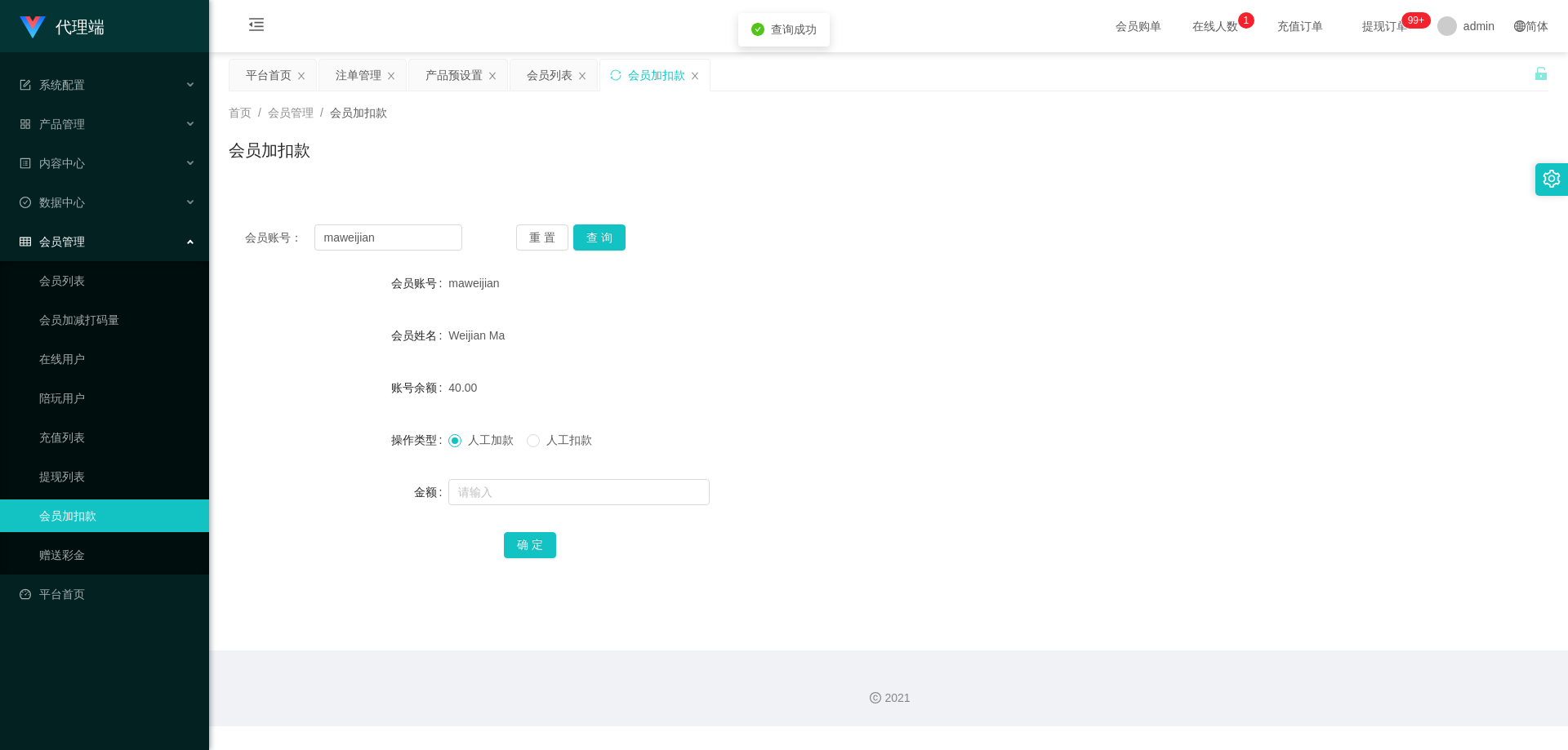
click at [554, 437] on span "人工扣款" at bounding box center [569, 439] width 59 height 13
drag, startPoint x: 539, startPoint y: 491, endPoint x: 535, endPoint y: 476, distance: 15.5
click at [539, 491] on input "text" at bounding box center [579, 492] width 261 height 26
type input "30"
click at [537, 543] on button "确 定" at bounding box center [530, 545] width 52 height 26
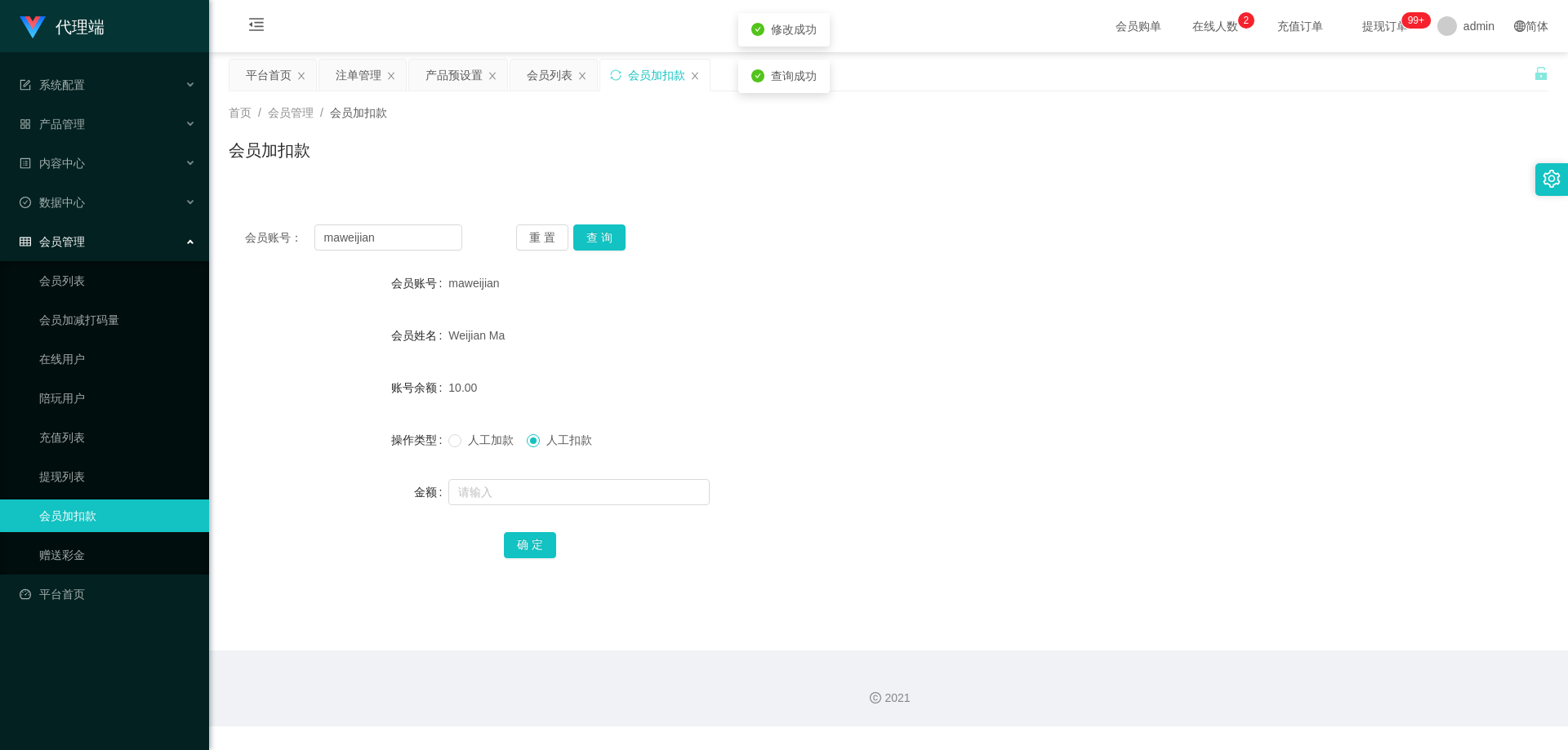
click at [475, 444] on span "人工加款" at bounding box center [490, 439] width 59 height 13
click at [546, 73] on div "会员列表" at bounding box center [549, 75] width 46 height 31
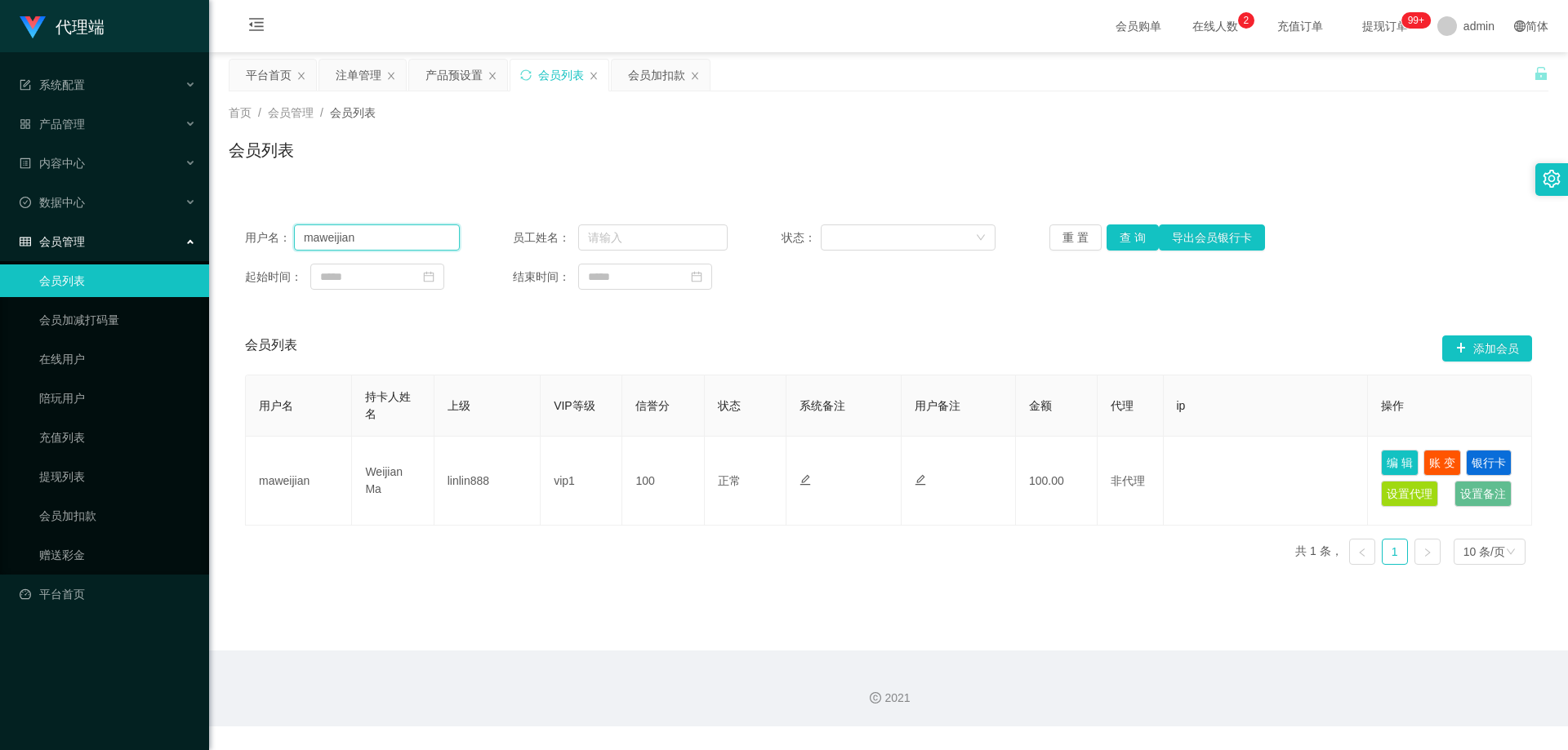
drag, startPoint x: 315, startPoint y: 233, endPoint x: 240, endPoint y: 226, distance: 75.3
click at [215, 226] on main "关闭左侧 关闭右侧 关闭其它 刷新页面 平台首页 注单管理 产品预设置 会员列表 会员加扣款 首页 / 会员管理 / 会员列表 / 会员列表 用户名： maw…" at bounding box center [888, 351] width 1359 height 598
click at [1118, 238] on button "查 询" at bounding box center [1132, 237] width 52 height 26
click at [1118, 238] on div "重 置 查 询 导出会员银行卡" at bounding box center [1156, 237] width 215 height 26
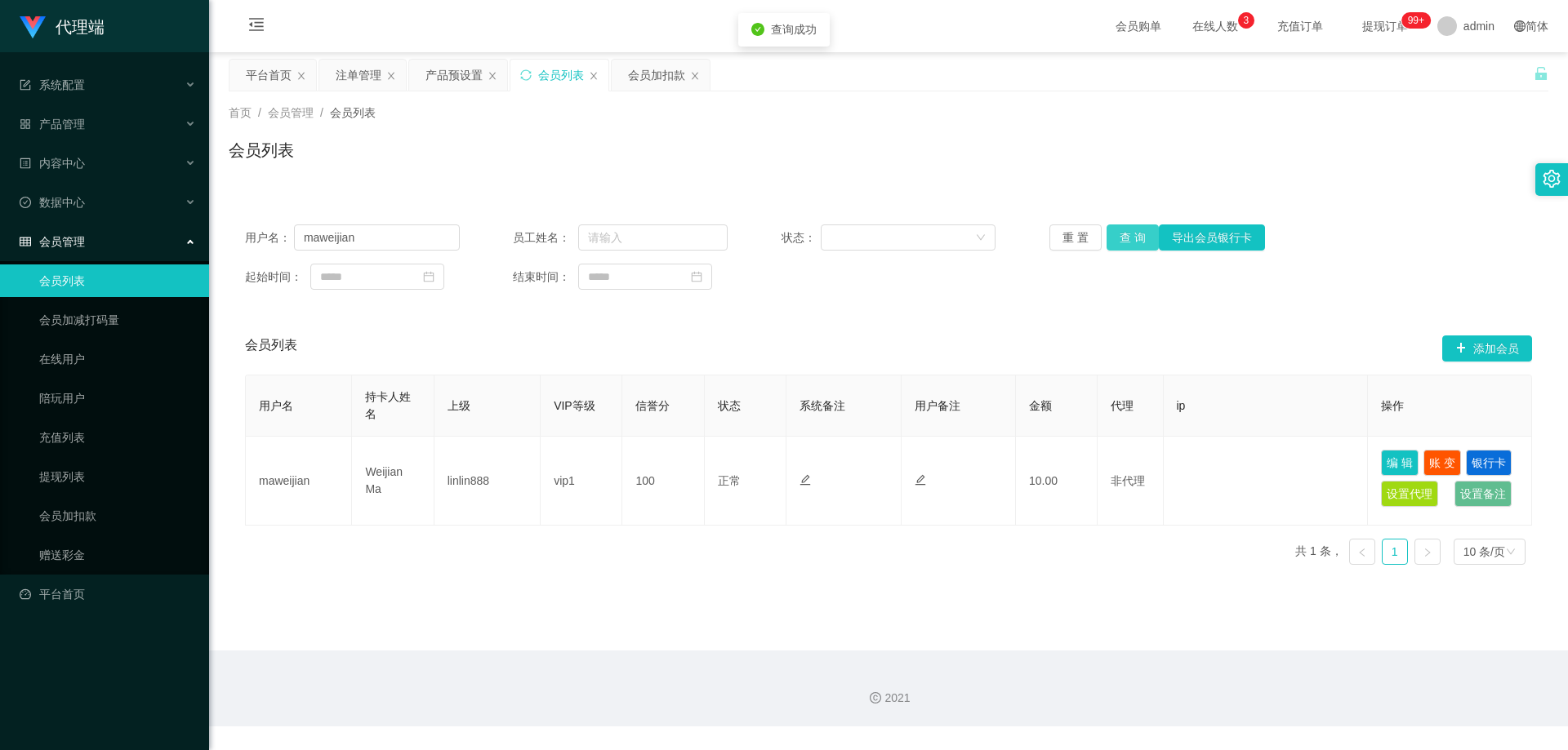
click at [1118, 238] on button "查 询" at bounding box center [1132, 237] width 52 height 26
click at [1118, 238] on div "重 置 查 询 导出会员银行卡" at bounding box center [1156, 237] width 215 height 26
click at [1118, 238] on button "查 询" at bounding box center [1132, 237] width 52 height 26
click at [1126, 230] on button "查 询" at bounding box center [1132, 237] width 52 height 26
click at [1126, 230] on div "重 置 查 询 导出会员银行卡" at bounding box center [1156, 237] width 215 height 26
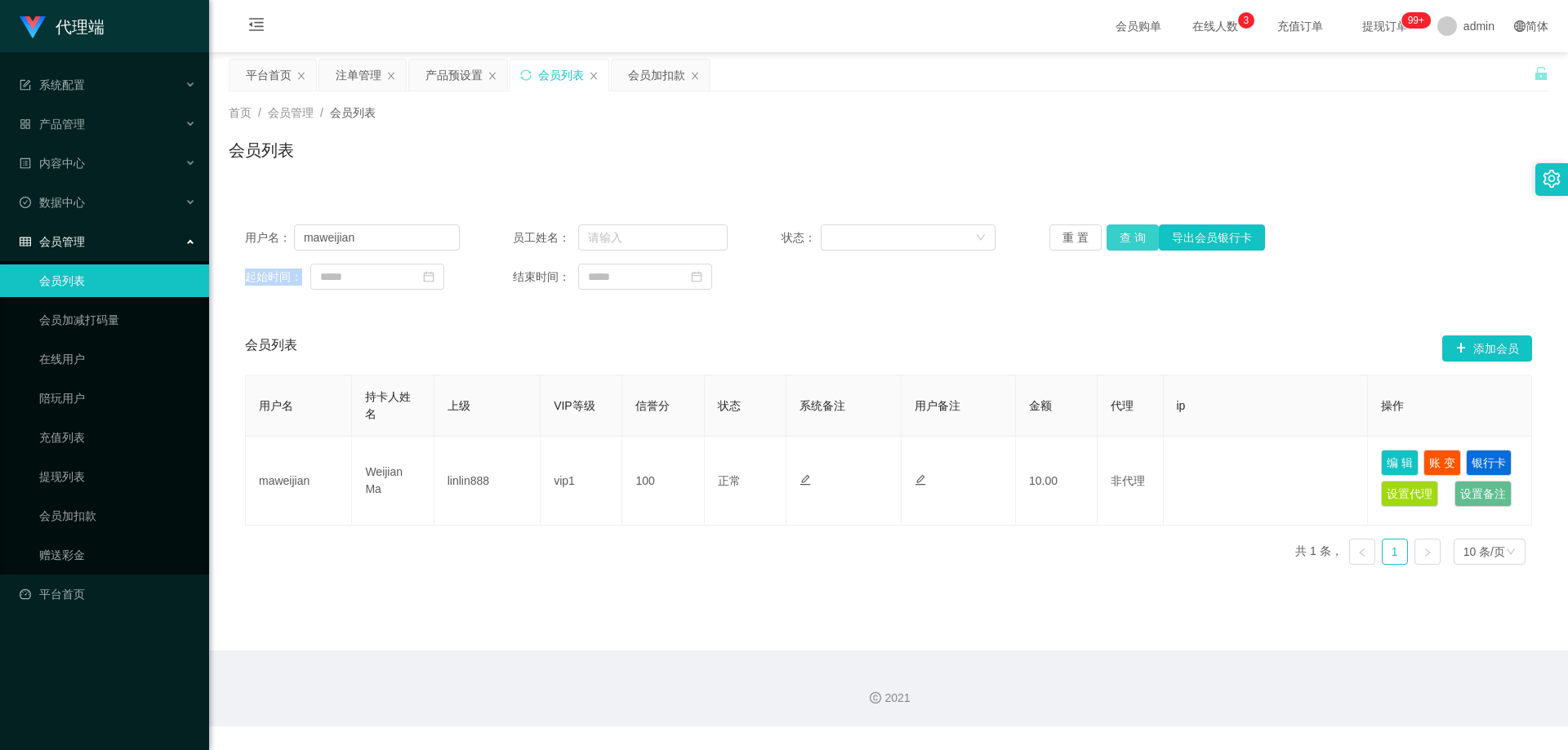
click at [1120, 237] on button "查 询" at bounding box center [1132, 237] width 52 height 26
click at [1121, 238] on button "查 询" at bounding box center [1132, 237] width 52 height 26
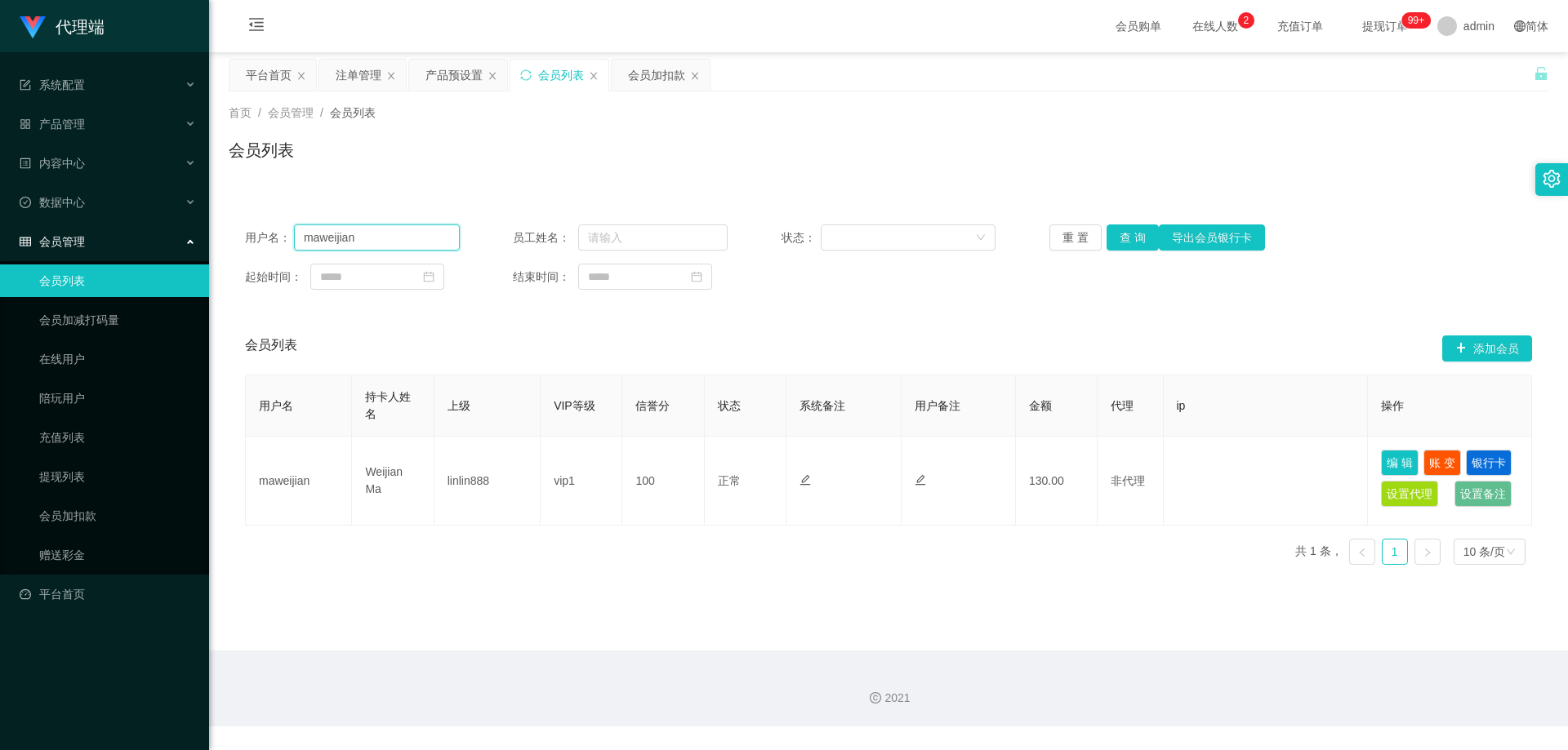
drag, startPoint x: 260, startPoint y: 227, endPoint x: 213, endPoint y: 223, distance: 47.2
click at [218, 224] on main "关闭左侧 关闭右侧 关闭其它 刷新页面 平台首页 注单管理 产品预设置 会员列表 会员加扣款 首页 / 会员管理 / 会员列表 / 会员列表 用户名： maw…" at bounding box center [888, 351] width 1359 height 598
paste input "Hwa1910"
type input "Hwa1910"
click at [1135, 236] on button "查 询" at bounding box center [1132, 237] width 52 height 26
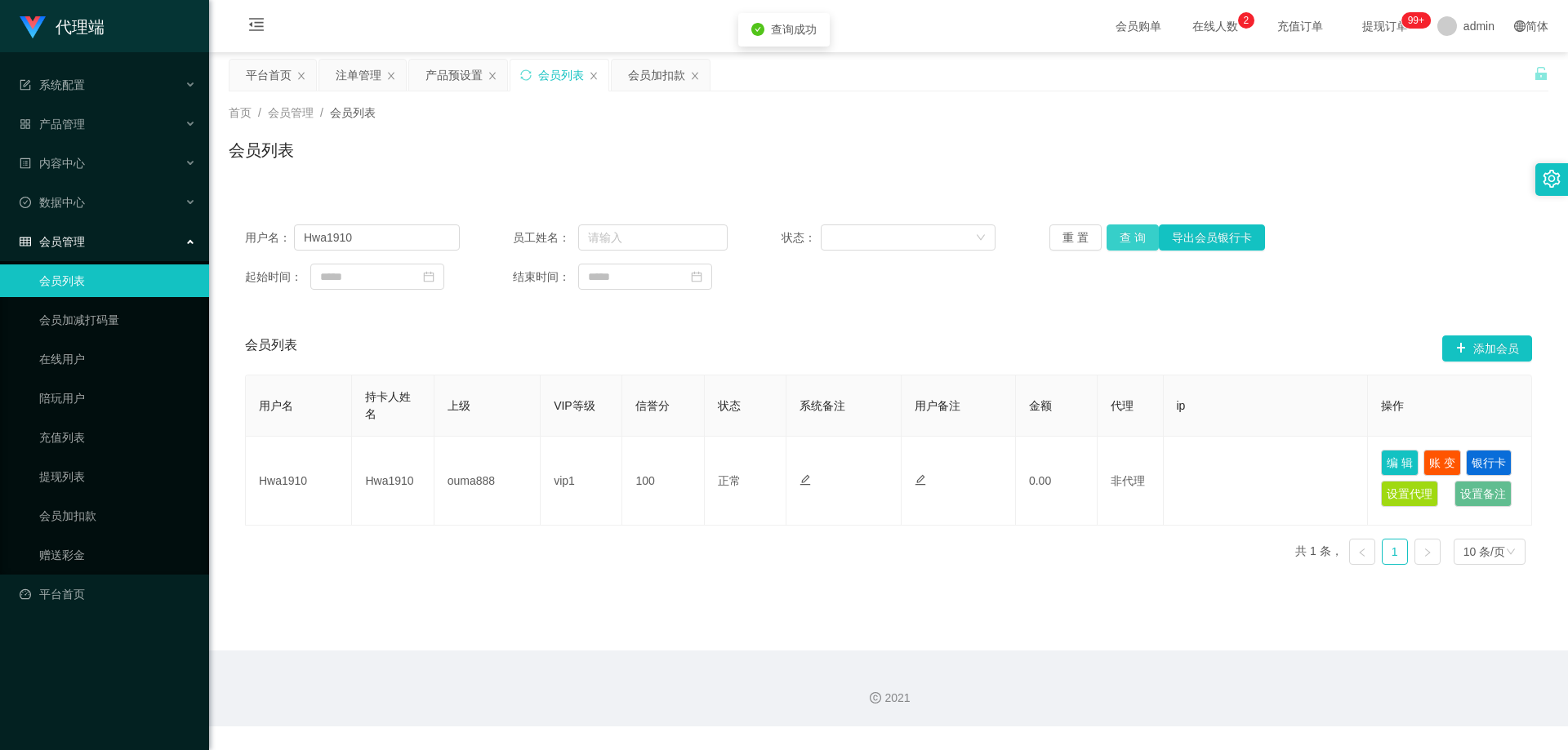
click at [1135, 236] on button "查 询" at bounding box center [1132, 237] width 52 height 26
click at [1135, 236] on button "查 询" at bounding box center [1141, 237] width 71 height 26
drag, startPoint x: 664, startPoint y: 74, endPoint x: 649, endPoint y: 96, distance: 26.6
click at [664, 74] on div "会员加扣款" at bounding box center [656, 75] width 57 height 31
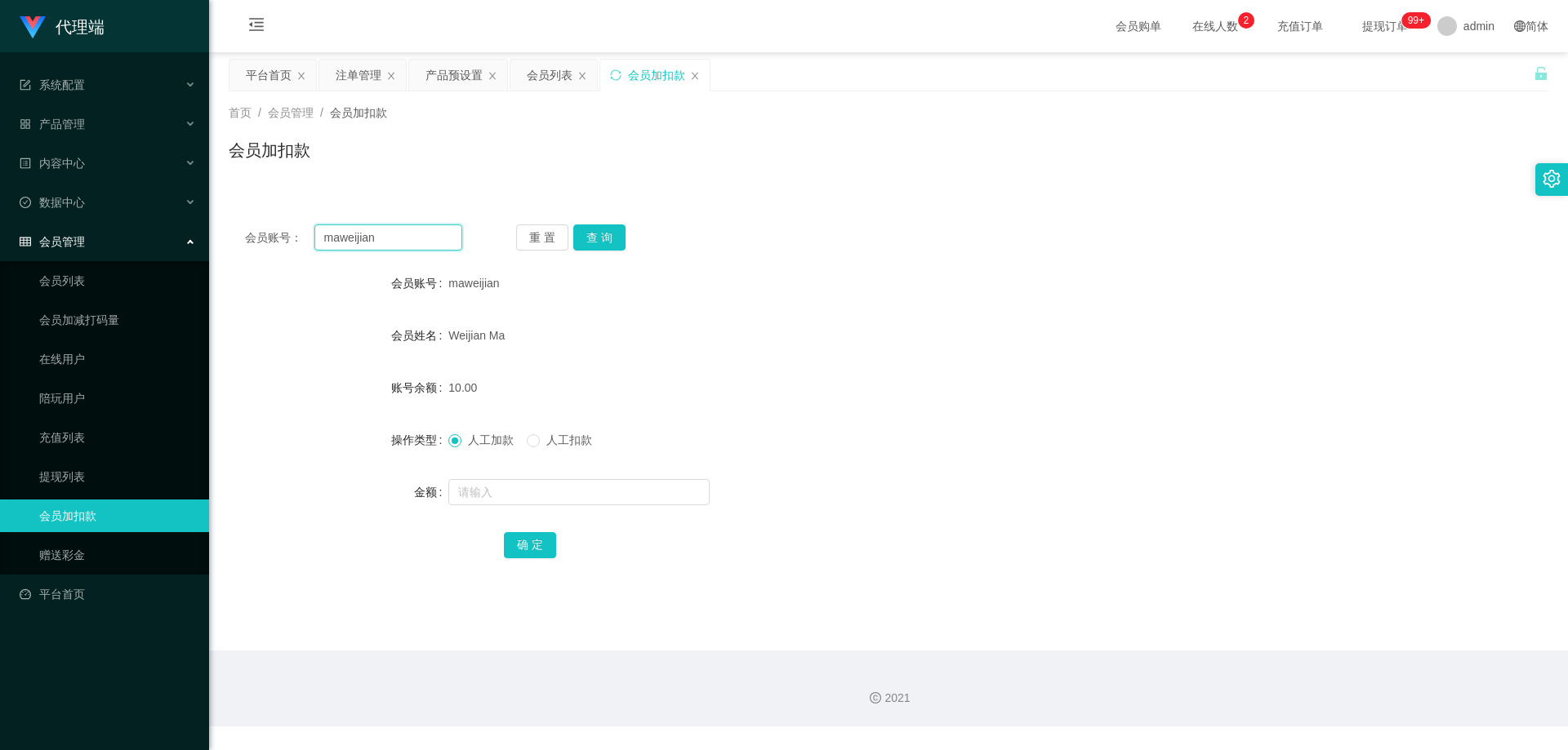
drag, startPoint x: 379, startPoint y: 245, endPoint x: 246, endPoint y: 241, distance: 133.1
click at [246, 241] on div "会员账号： [PERSON_NAME]" at bounding box center [354, 237] width 218 height 26
paste input "Hwa1910"
type input "Hwa1910"
click at [504, 495] on input "text" at bounding box center [579, 492] width 261 height 26
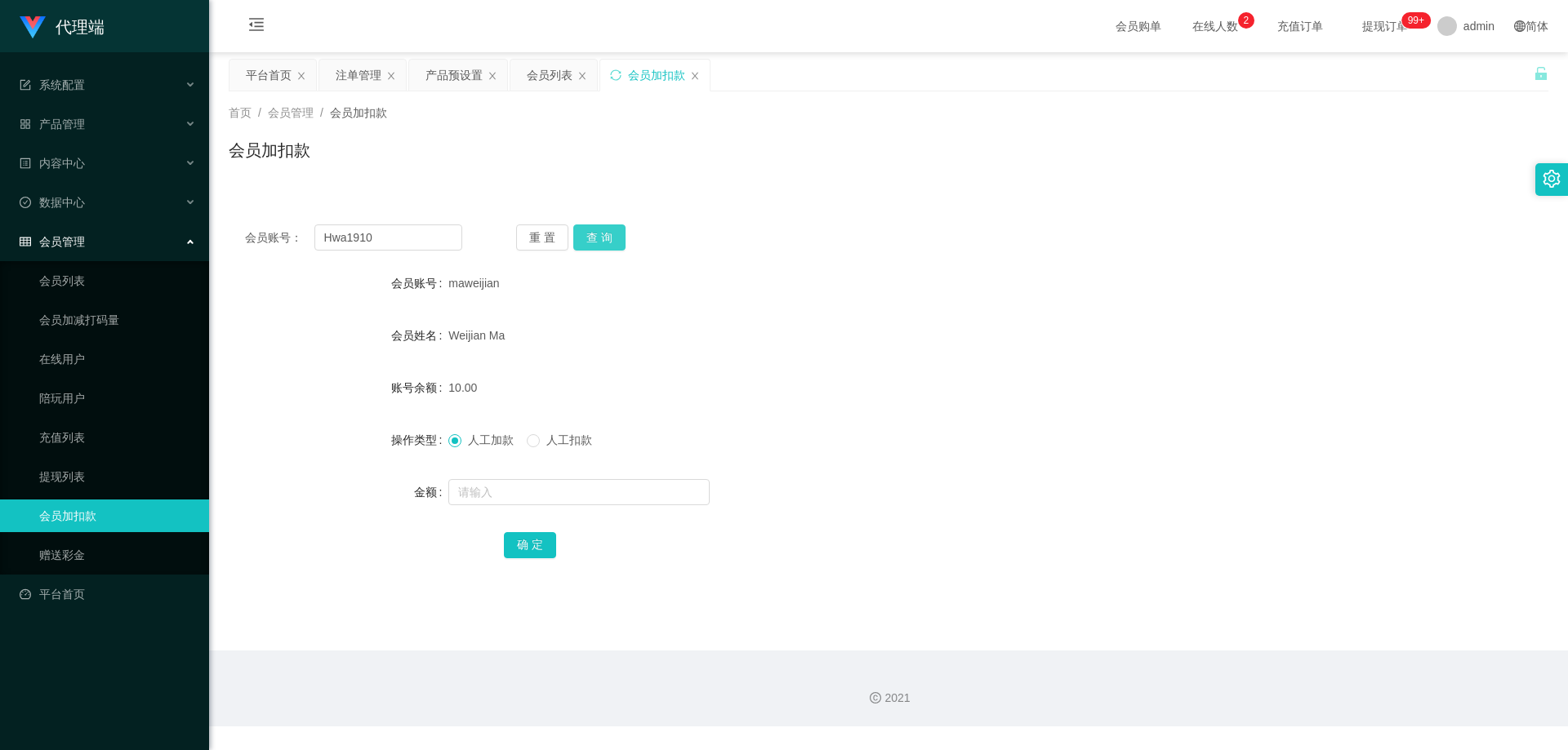
click at [621, 236] on button "查 询" at bounding box center [599, 237] width 52 height 26
click at [521, 486] on input "text" at bounding box center [579, 492] width 261 height 26
type input "100"
drag, startPoint x: 515, startPoint y: 544, endPoint x: 537, endPoint y: 526, distance: 28.4
click at [515, 544] on button "确 定" at bounding box center [530, 545] width 52 height 26
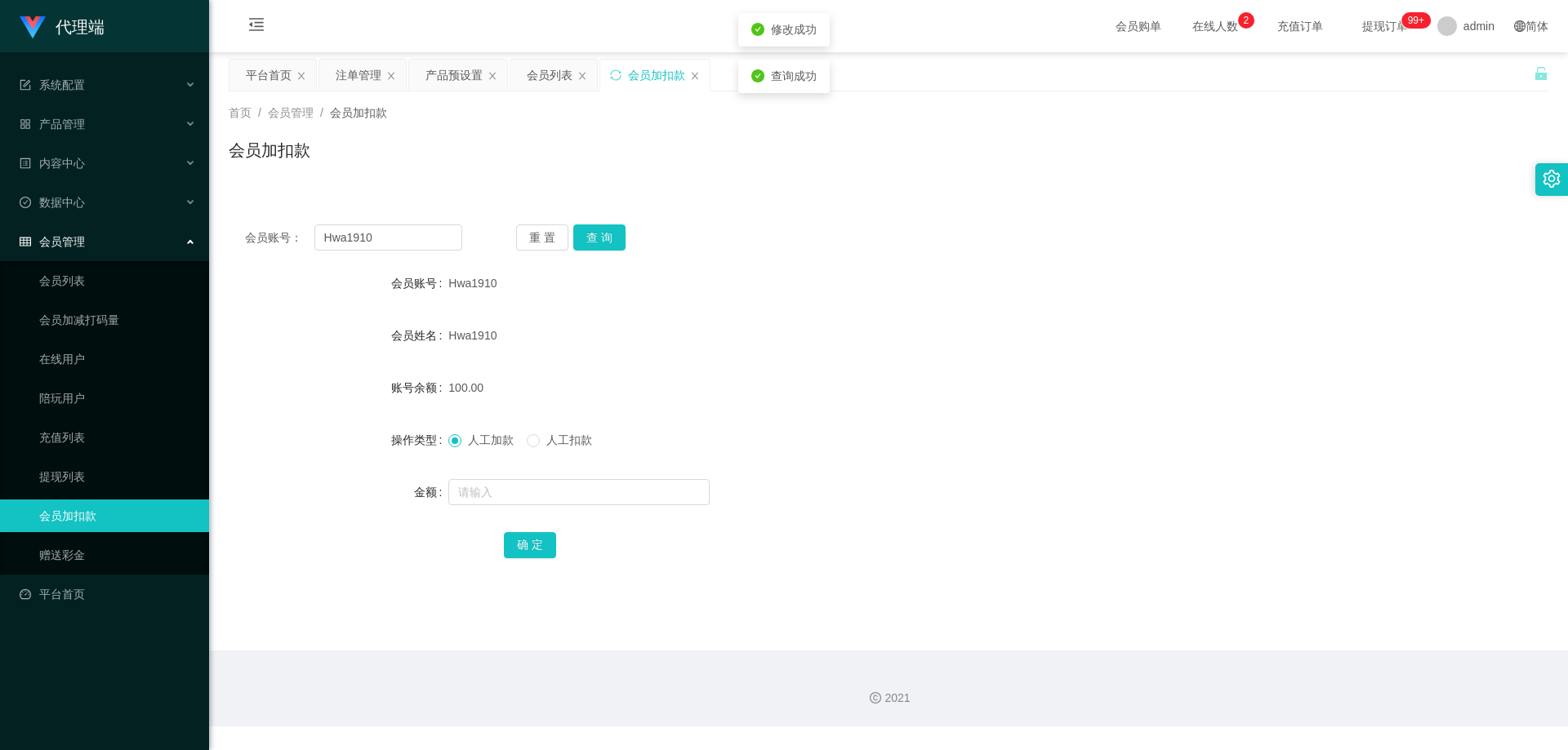
click at [811, 237] on div "会员账号： Hwa1910 重 置 查 询" at bounding box center [888, 237] width 1320 height 26
click at [347, 73] on div "注单管理" at bounding box center [358, 75] width 46 height 31
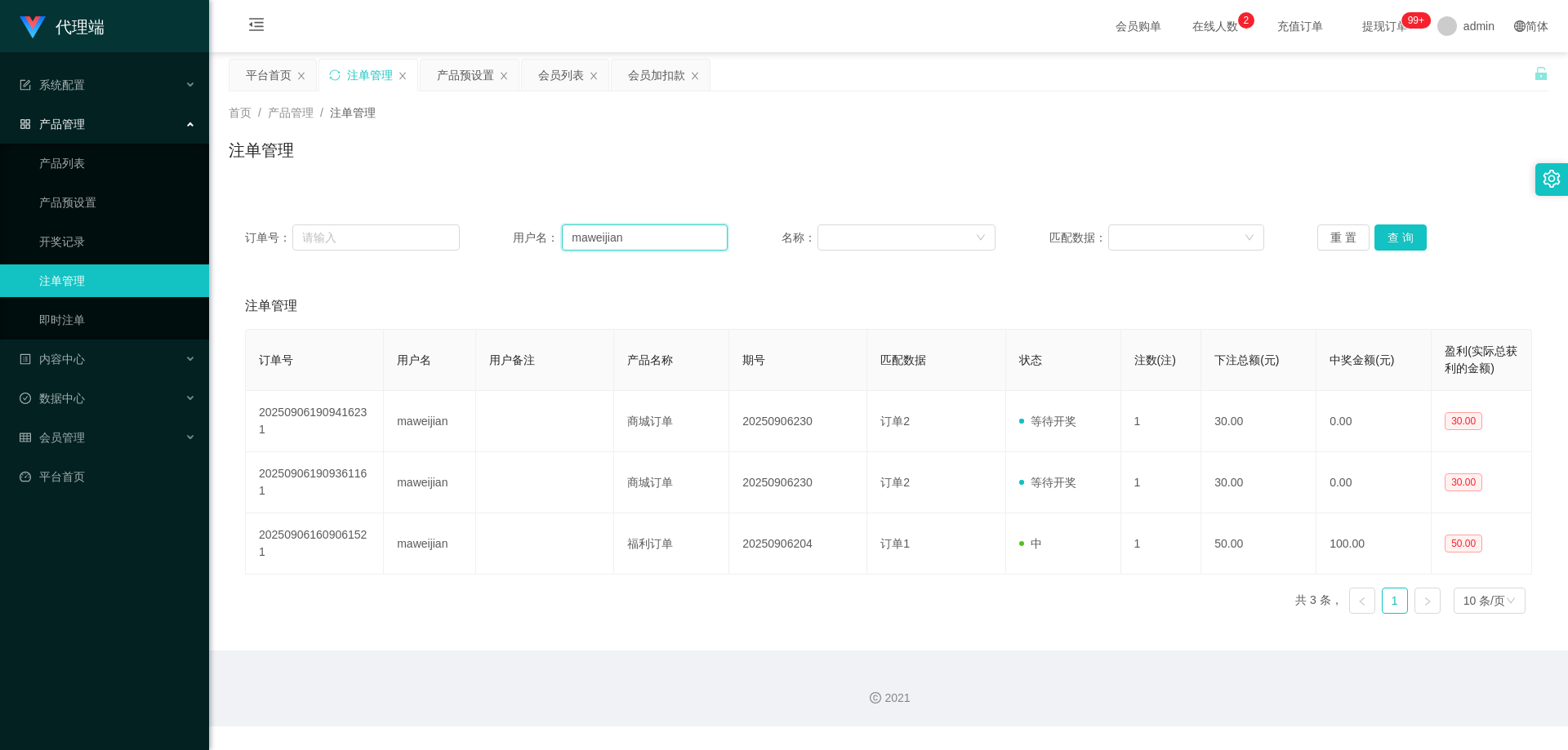
drag, startPoint x: 672, startPoint y: 241, endPoint x: 532, endPoint y: 232, distance: 140.3
click at [432, 234] on div "订单号： 用户名： maweijian 名称： 匹配数据： 重 置 查 询" at bounding box center [888, 237] width 1287 height 26
paste input "Hwa1910"
type input "Hwa1910"
drag, startPoint x: 1398, startPoint y: 234, endPoint x: 1387, endPoint y: 227, distance: 13.0
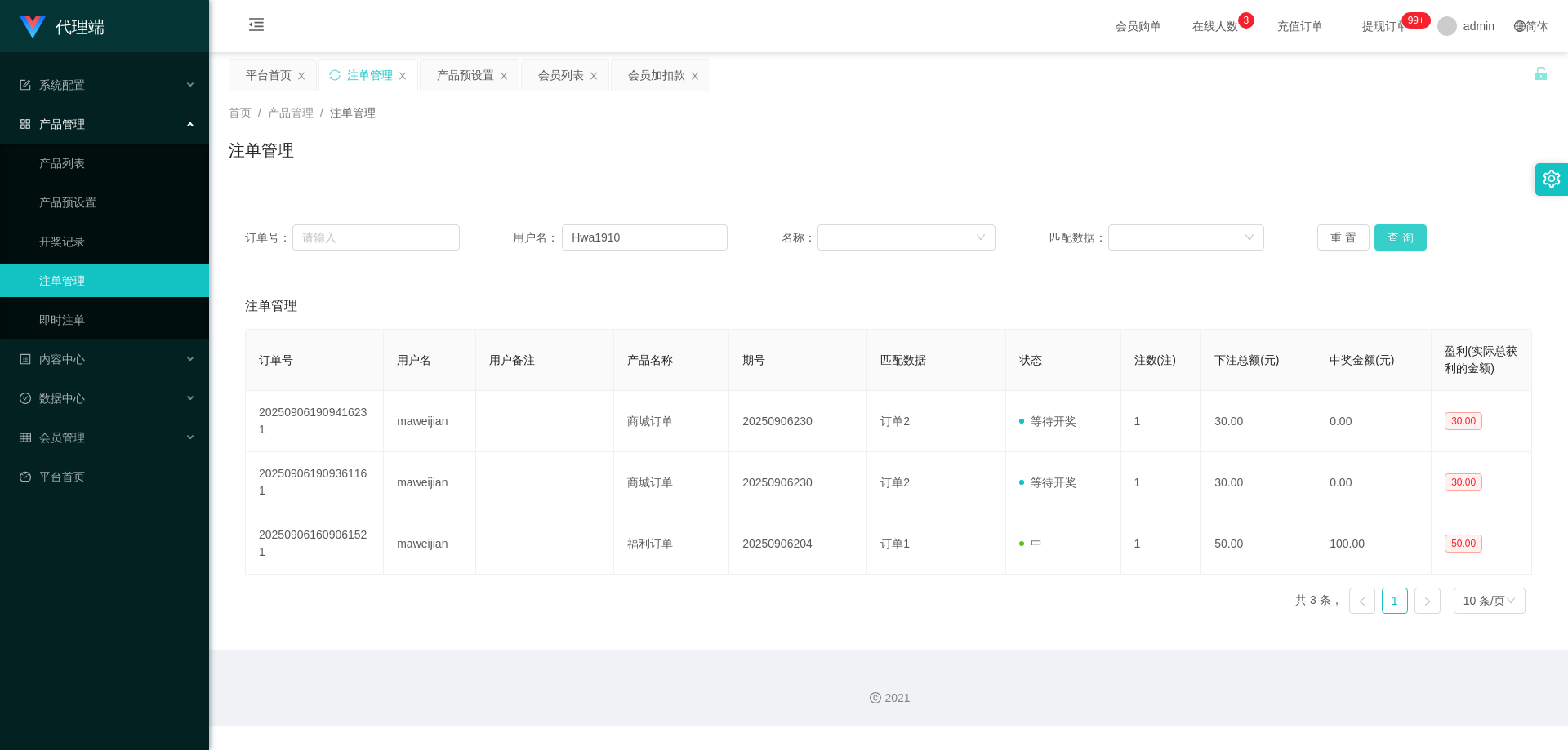
click at [1398, 234] on button "查 询" at bounding box center [1399, 237] width 52 height 26
